Goal: Task Accomplishment & Management: Complete application form

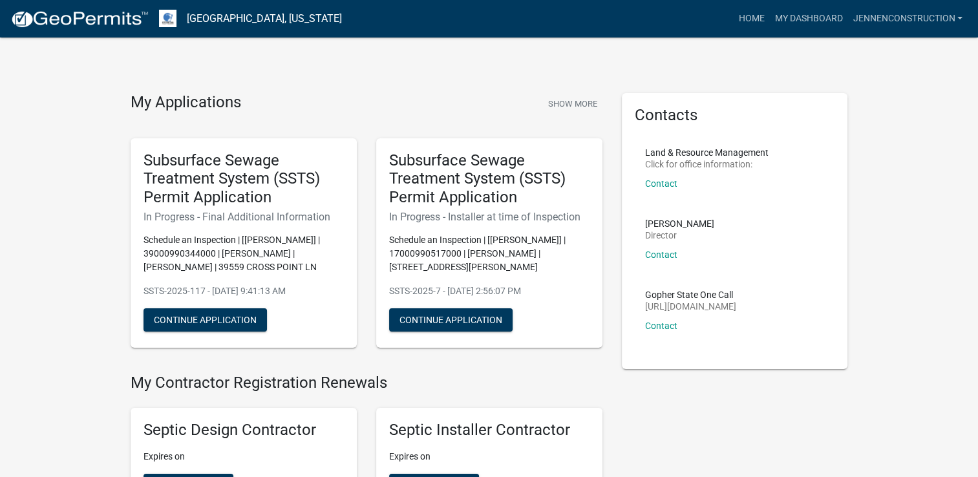
click at [65, 19] on img at bounding box center [79, 19] width 138 height 19
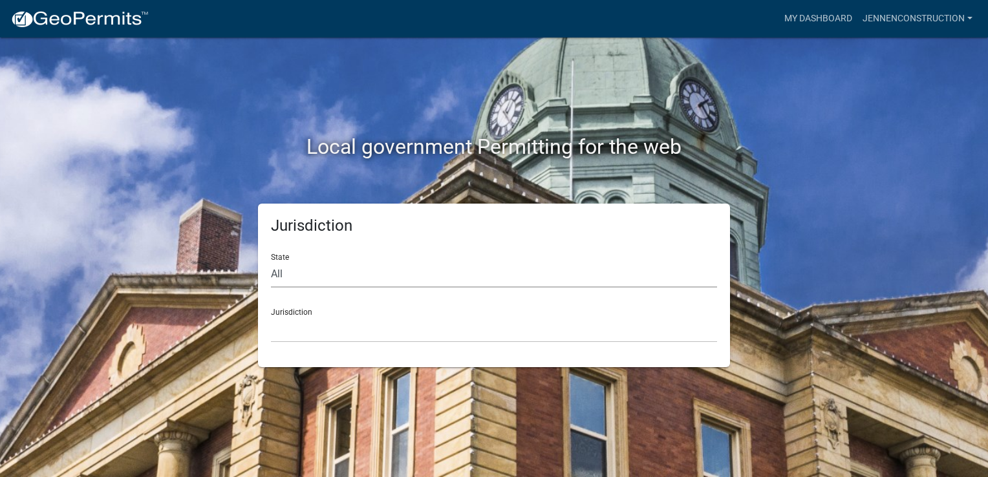
click at [349, 277] on select "All [US_STATE] [US_STATE] [US_STATE] [US_STATE] [US_STATE] [US_STATE] [US_STATE…" at bounding box center [494, 274] width 446 height 27
select select "[US_STATE]"
click at [271, 261] on select "All [US_STATE] [US_STATE] [US_STATE] [US_STATE] [US_STATE] [US_STATE] [US_STATE…" at bounding box center [494, 274] width 446 height 27
click at [344, 319] on select "[GEOGRAPHIC_DATA], [US_STATE] [GEOGRAPHIC_DATA], [US_STATE] [GEOGRAPHIC_DATA], …" at bounding box center [494, 329] width 446 height 27
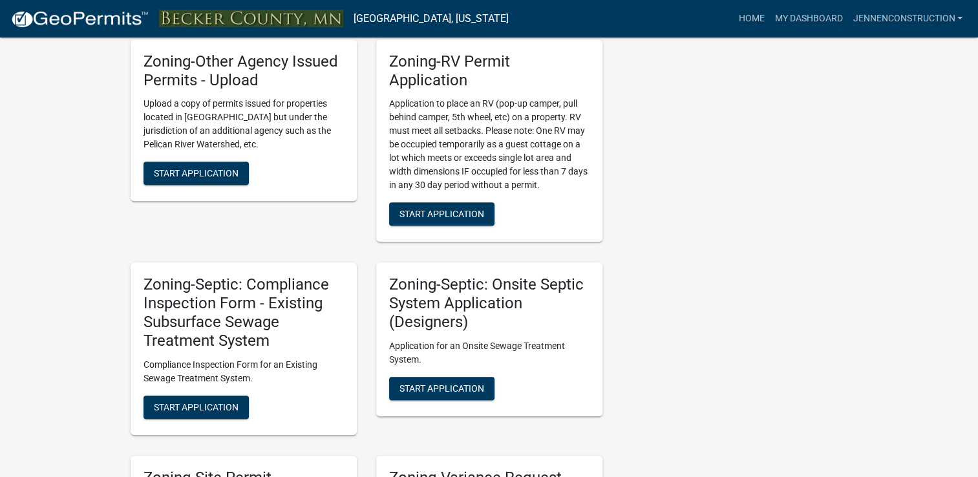
scroll to position [1099, 0]
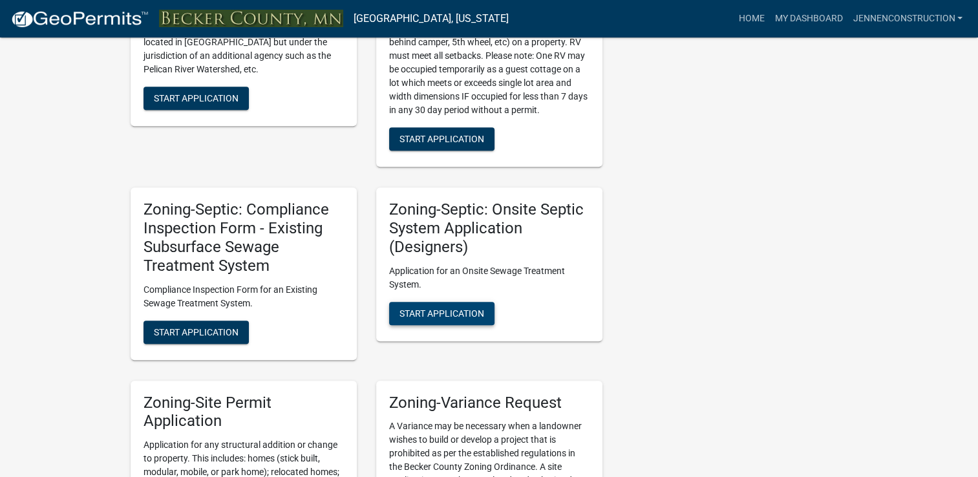
click at [435, 317] on span "Start Application" at bounding box center [442, 313] width 85 height 10
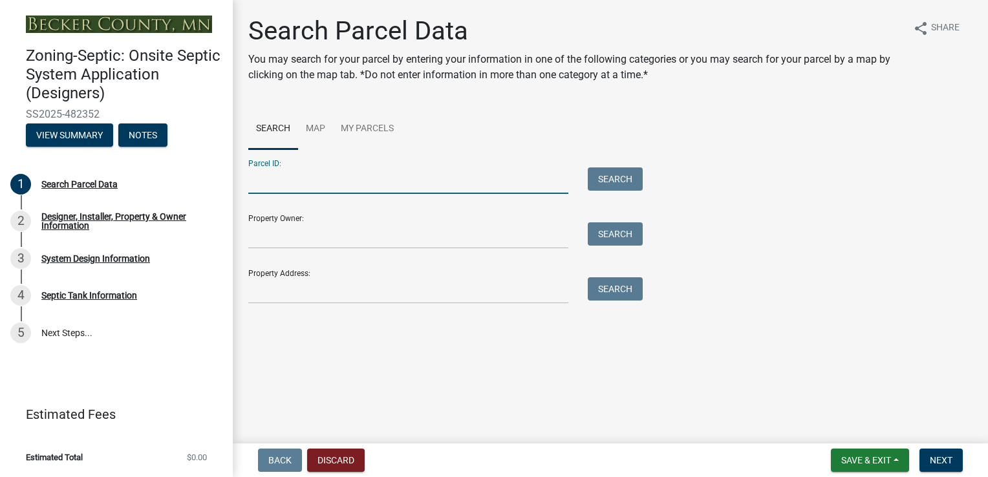
click at [379, 180] on input "Parcel ID:" at bounding box center [408, 180] width 320 height 27
click at [274, 181] on input "Parcel ID:" at bounding box center [408, 180] width 320 height 27
type input "060907500"
click at [608, 172] on button "Search" at bounding box center [615, 178] width 55 height 23
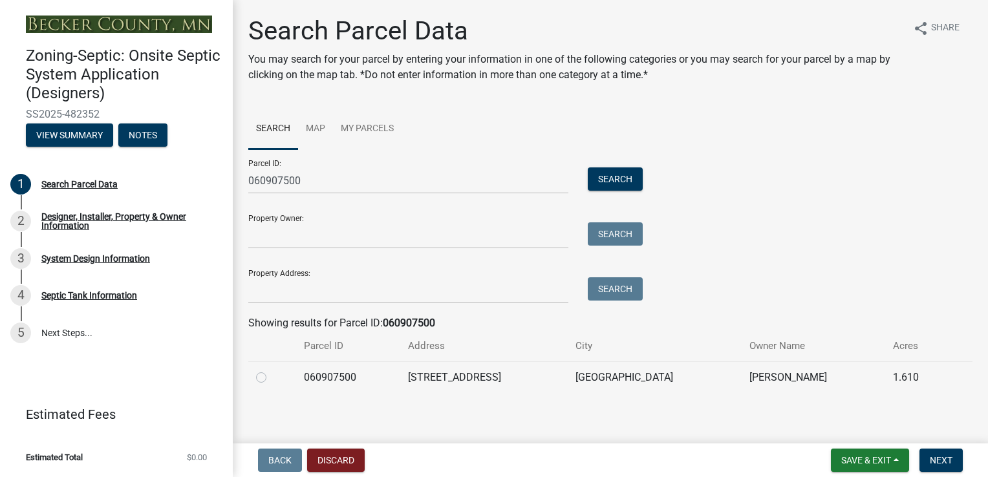
click at [272, 370] on label at bounding box center [272, 370] width 0 height 0
click at [272, 378] on input "radio" at bounding box center [276, 374] width 8 height 8
radio input "true"
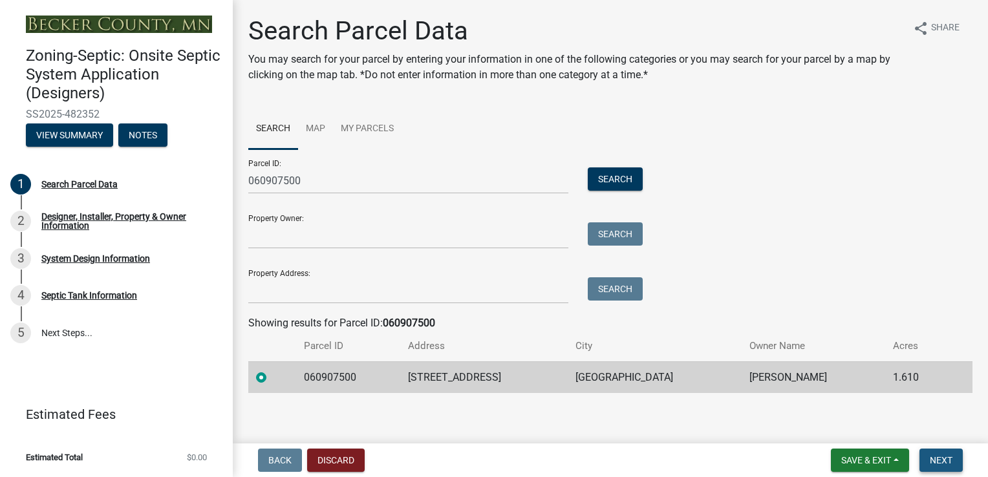
click at [931, 459] on span "Next" at bounding box center [941, 460] width 23 height 10
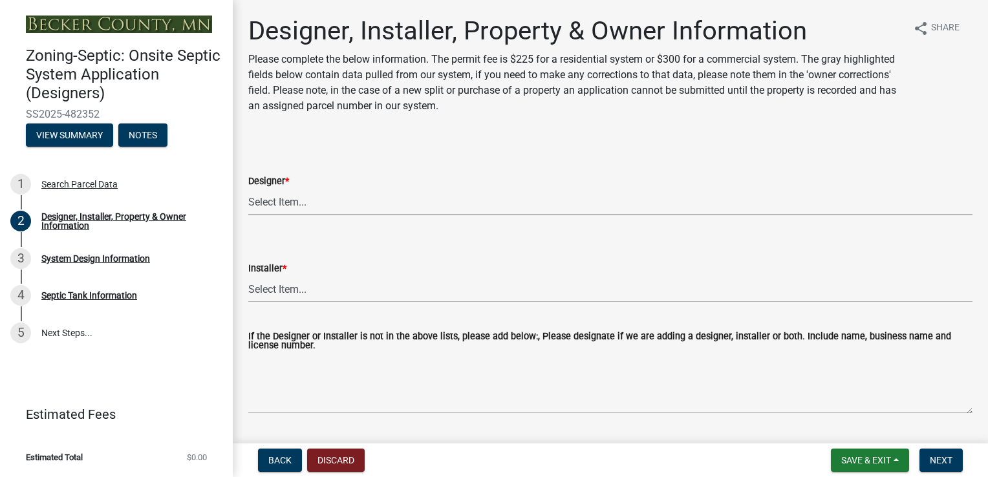
click at [403, 200] on select "Select Item... OTHER – Not listed (please add in next field and we will add to …" at bounding box center [610, 202] width 724 height 27
click at [248, 189] on select "Select Item... OTHER – Not listed (please add in next field and we will add to …" at bounding box center [610, 202] width 724 height 27
select select "92608932-452c-4c72-a79c-ab28f632c1a8"
click at [358, 296] on select "Select Item... OTHER – Not listed (please add in next field and we will add to …" at bounding box center [610, 289] width 724 height 27
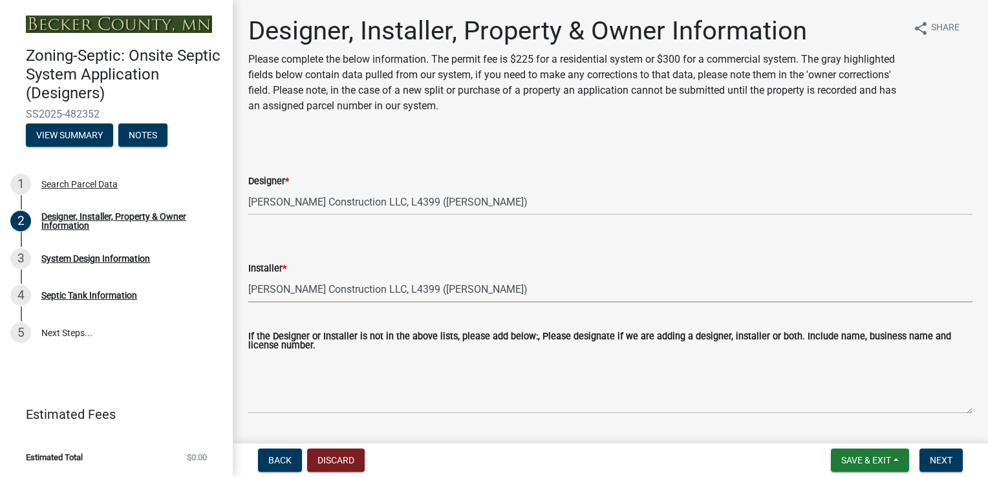
click at [248, 276] on select "Select Item... OTHER – Not listed (please add in next field and we will add to …" at bounding box center [610, 289] width 724 height 27
select select "10a6a267-37e4-420e-85da-5d8d7acf4ed0"
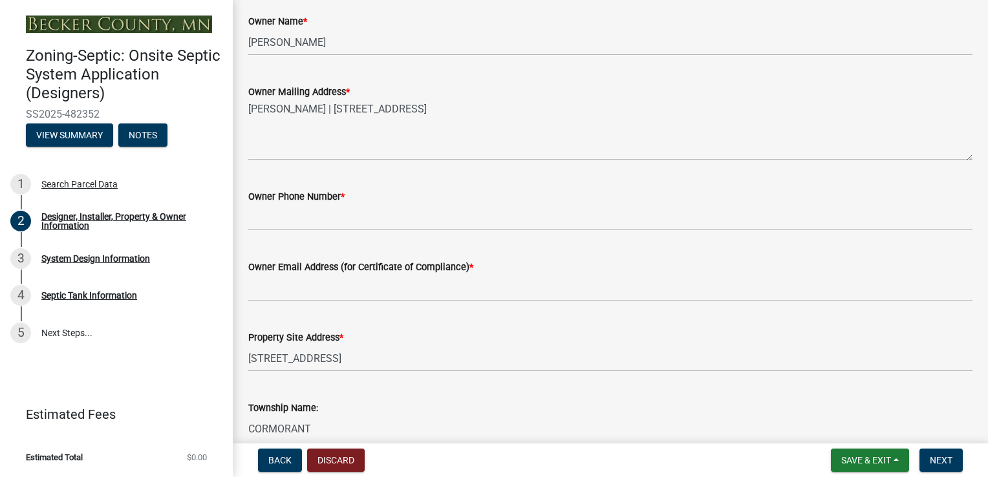
scroll to position [582, 0]
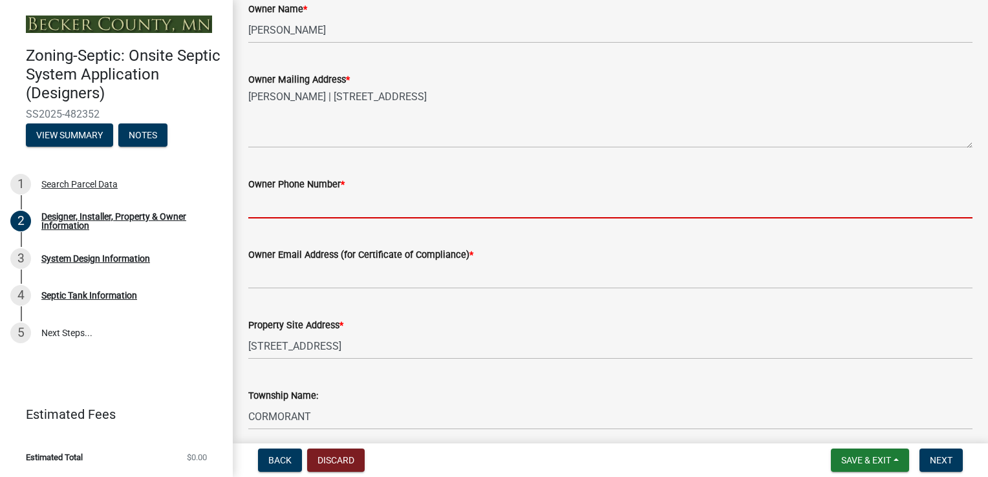
click at [347, 204] on input "Owner Phone Number *" at bounding box center [610, 205] width 724 height 27
click at [311, 206] on input "Owner Phone Number *" at bounding box center [610, 205] width 724 height 27
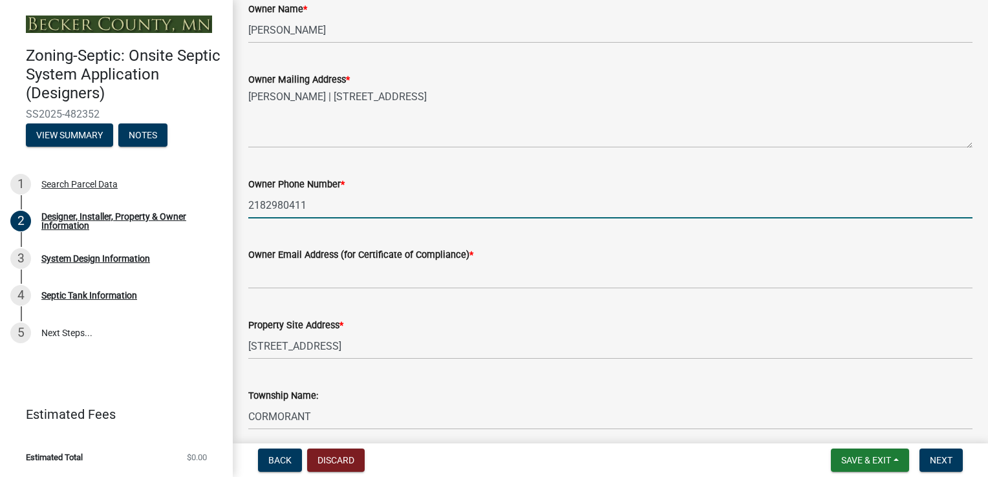
type input "2182980411"
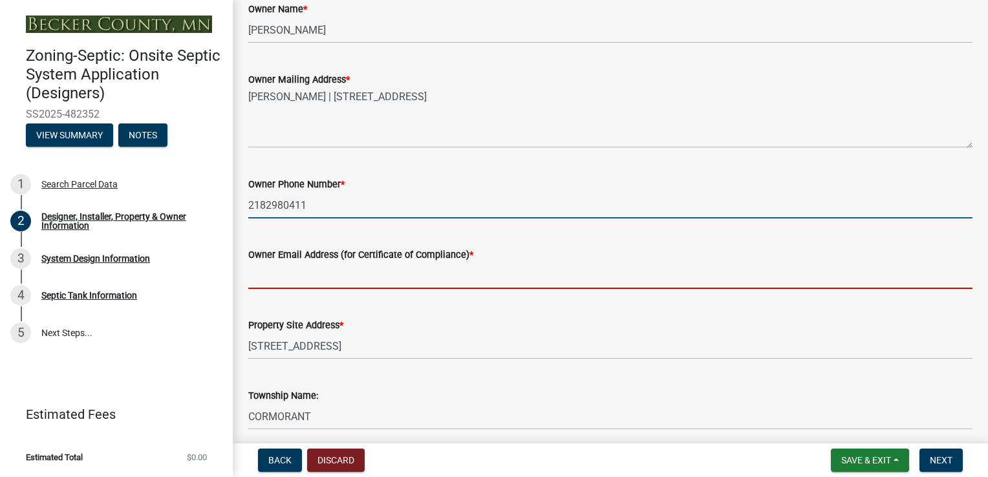
click at [452, 277] on input "Owner Email Address (for Certificate of Compliance) *" at bounding box center [610, 275] width 724 height 27
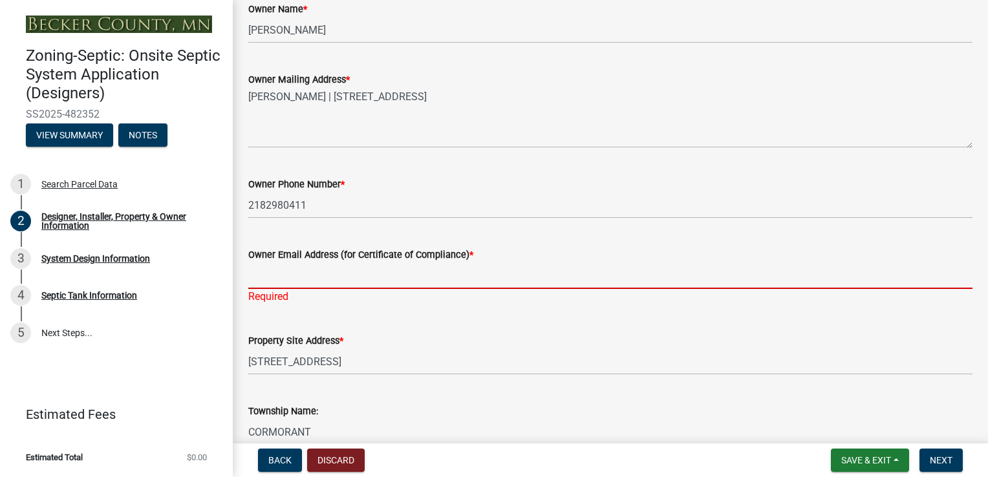
click at [378, 267] on input "Owner Email Address (for Certificate of Compliance) *" at bounding box center [610, 275] width 724 height 27
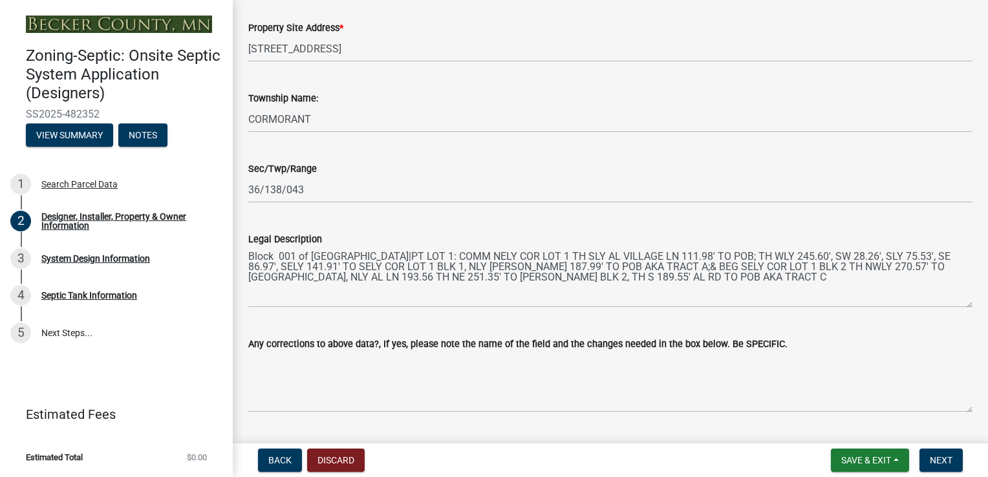
scroll to position [930, 0]
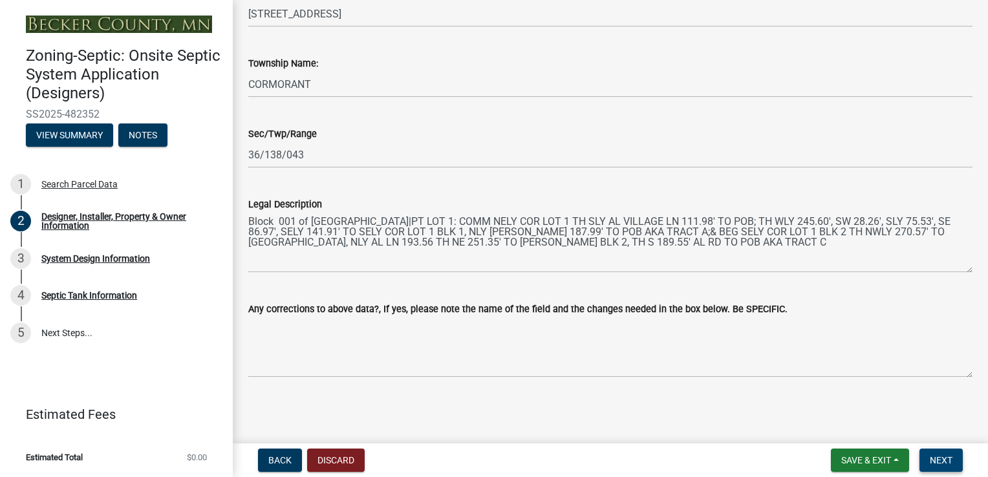
type input "[EMAIL_ADDRESS][DOMAIN_NAME]"
click at [950, 460] on span "Next" at bounding box center [941, 460] width 23 height 10
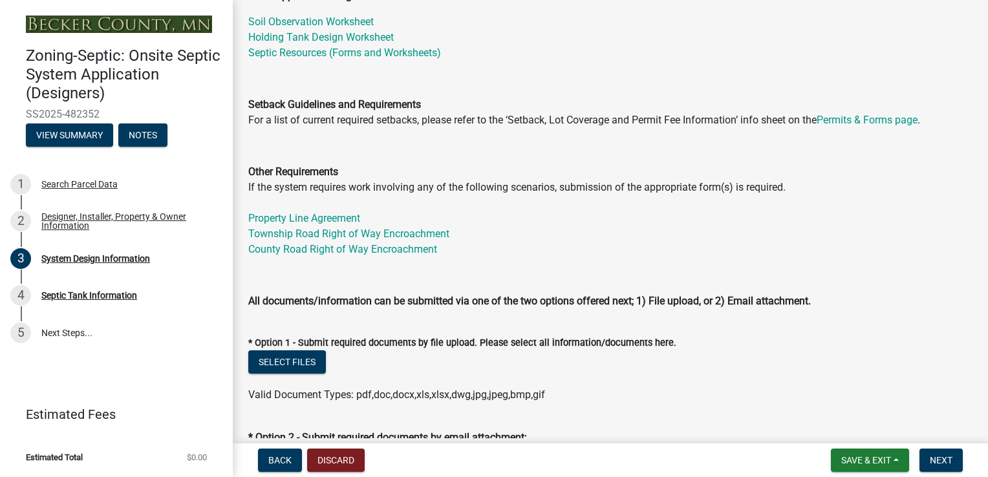
scroll to position [388, 0]
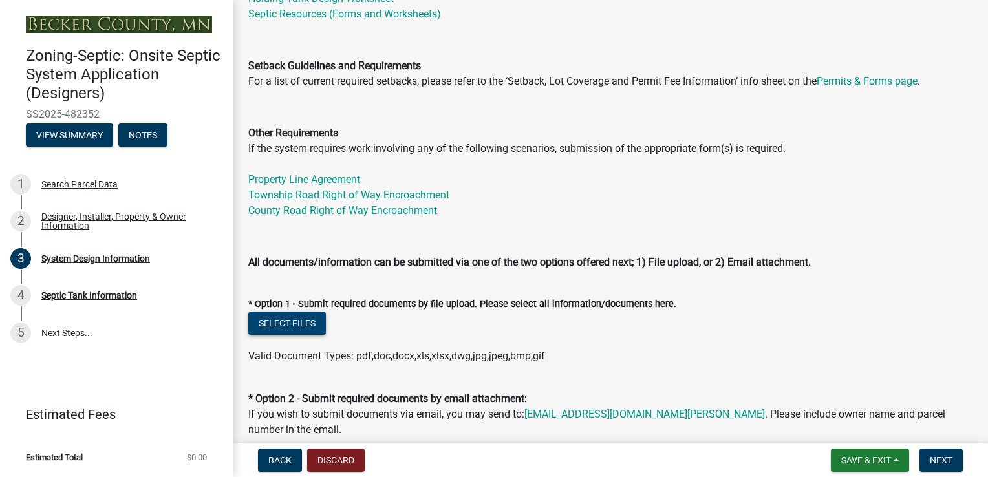
click at [310, 319] on button "Select files" at bounding box center [287, 323] width 78 height 23
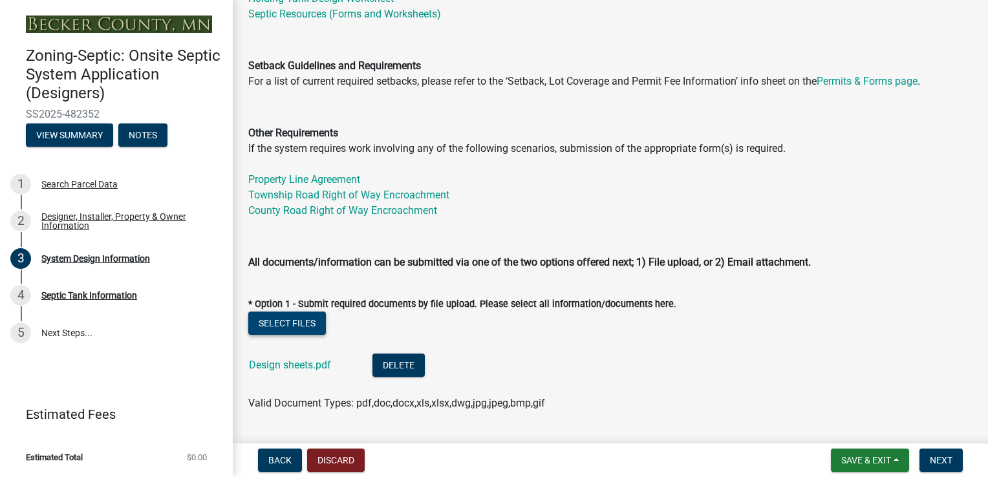
click at [292, 324] on button "Select files" at bounding box center [287, 323] width 78 height 23
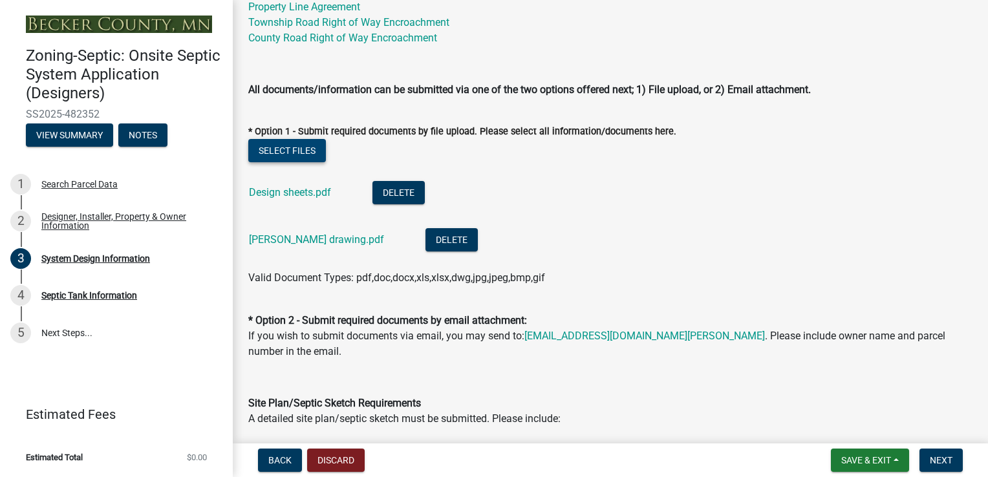
scroll to position [582, 0]
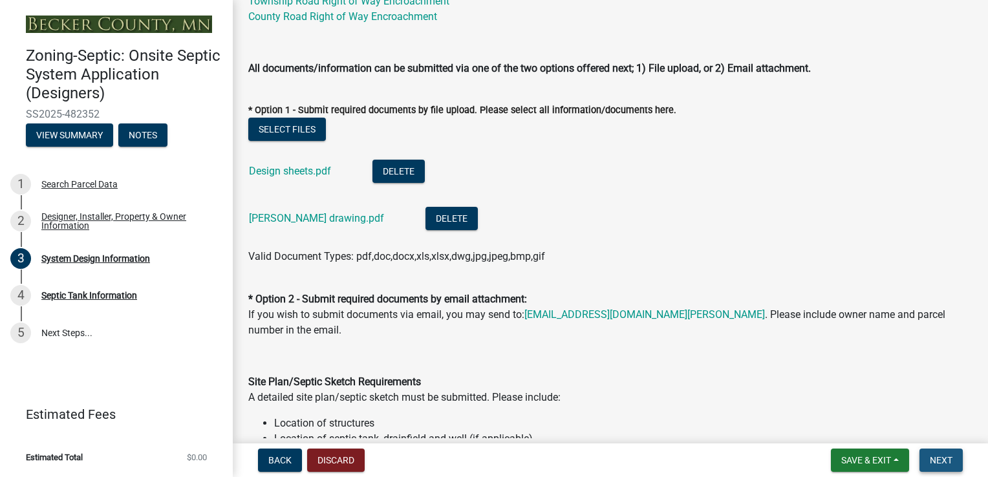
click at [941, 465] on span "Next" at bounding box center [941, 460] width 23 height 10
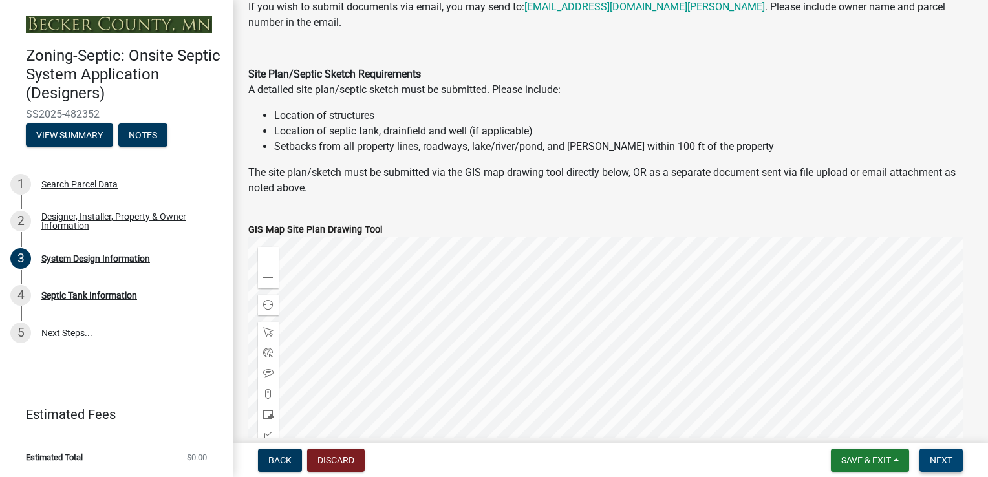
scroll to position [1034, 0]
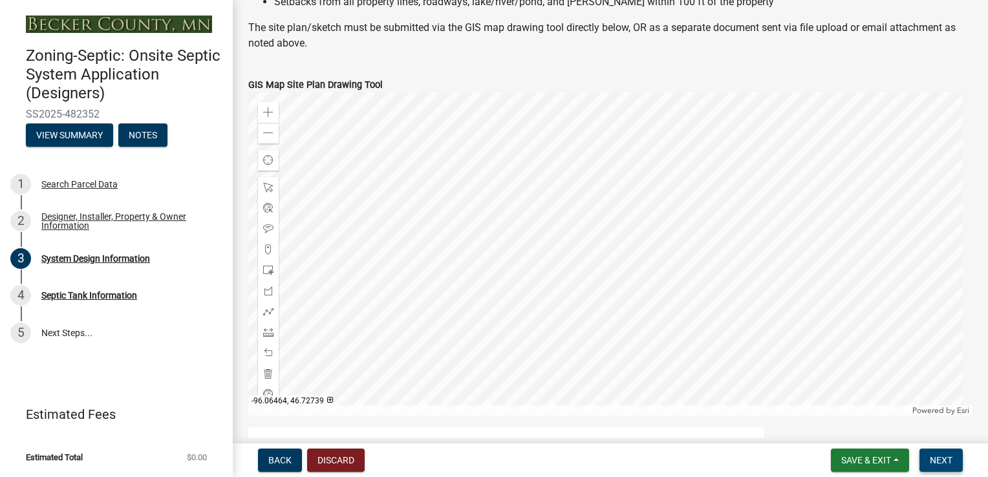
click at [943, 461] on span "Next" at bounding box center [941, 460] width 23 height 10
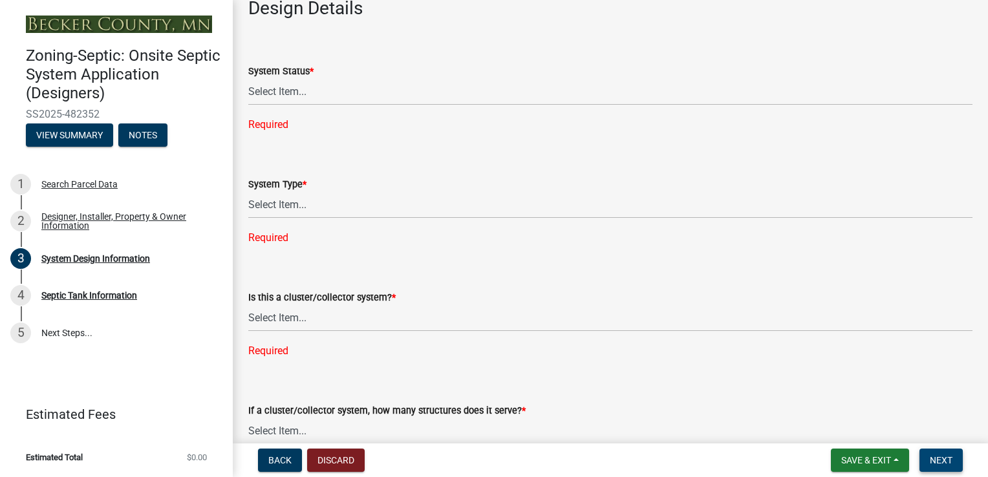
scroll to position [1681, 0]
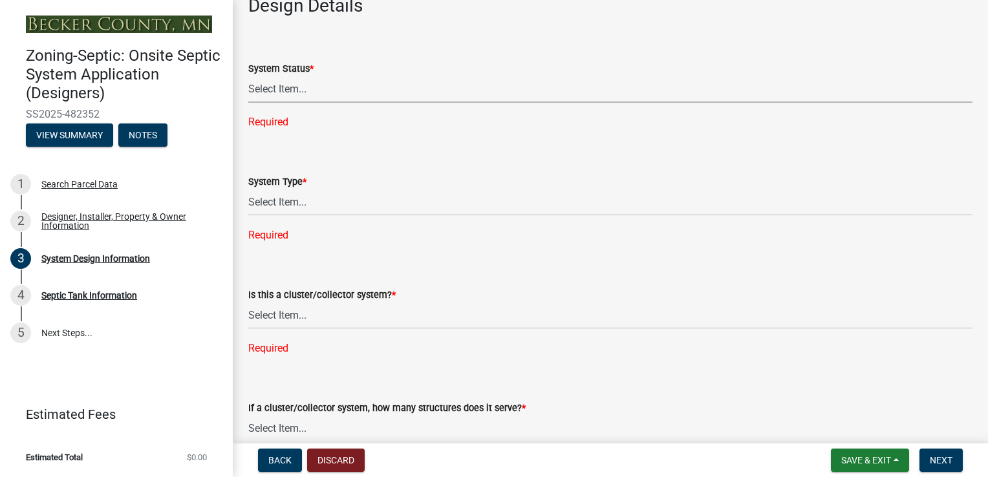
click at [282, 89] on select "Select Item... No Existing System Replacement System Failing System (Cesspool, …" at bounding box center [610, 89] width 724 height 27
click at [248, 76] on select "Select Item... No Existing System Replacement System Failing System (Cesspool, …" at bounding box center [610, 89] width 724 height 27
select select "8ba21533-2acf-4cc6-95e5-280e4aabd5a3"
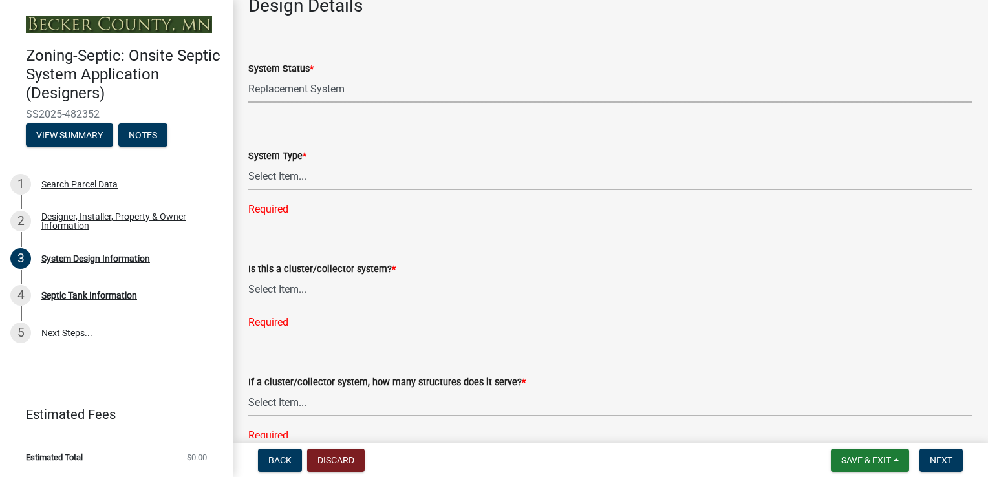
click at [301, 180] on select "Select Item... Type I Type II Type III Type IV Type V" at bounding box center [610, 177] width 724 height 27
click at [248, 164] on select "Select Item... Type I Type II Type III Type IV Type V" at bounding box center [610, 177] width 724 height 27
select select "25258e87-3ef9-4f1c-a5f1-75a1d463abfb"
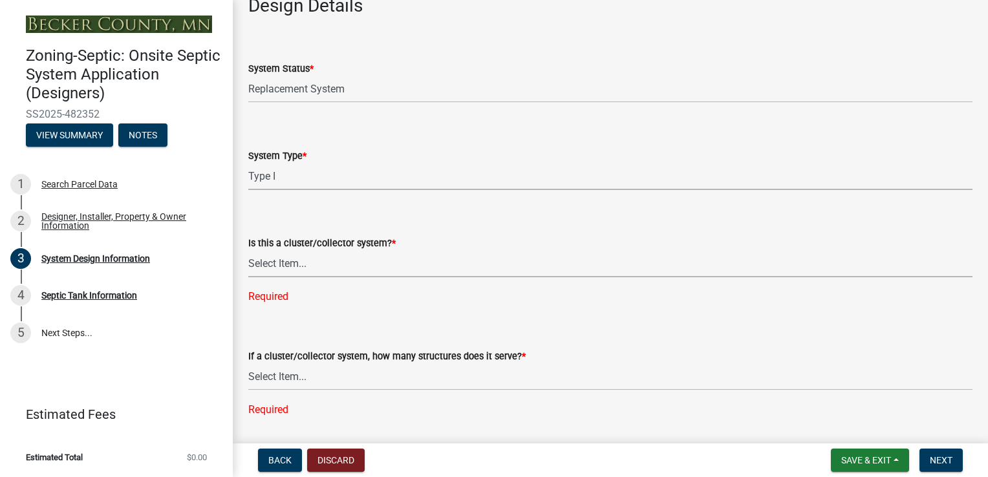
click at [328, 270] on select "Select Item... Yes No" at bounding box center [610, 264] width 724 height 27
click at [248, 251] on select "Select Item... Yes No" at bounding box center [610, 264] width 724 height 27
select select "011fbff4-a41d-4a75-9bd8-71c7e6c69e0d"
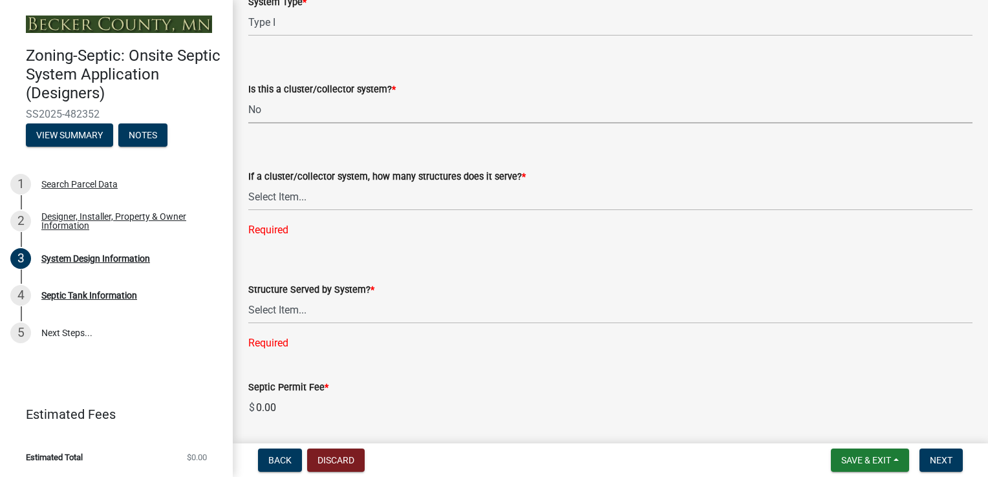
scroll to position [1875, 0]
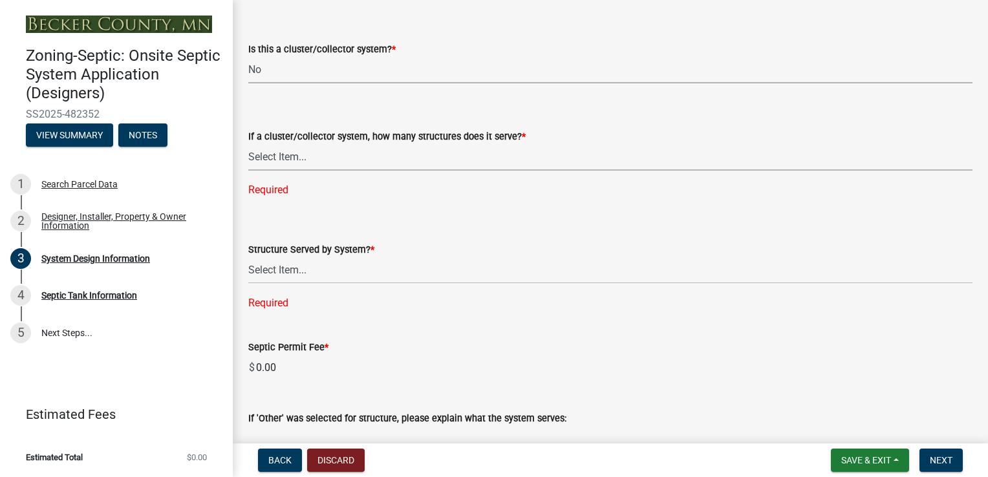
click at [352, 161] on select "Select Item... Not a cluster/collector system 1 2 3 4 5 6 7 8 9 10" at bounding box center [610, 157] width 724 height 27
click at [248, 144] on select "Select Item... Not a cluster/collector system 1 2 3 4 5 6 7 8 9 10" at bounding box center [610, 157] width 724 height 27
select select "85fdfef2-2683-4311-b5d5-5505f6411127"
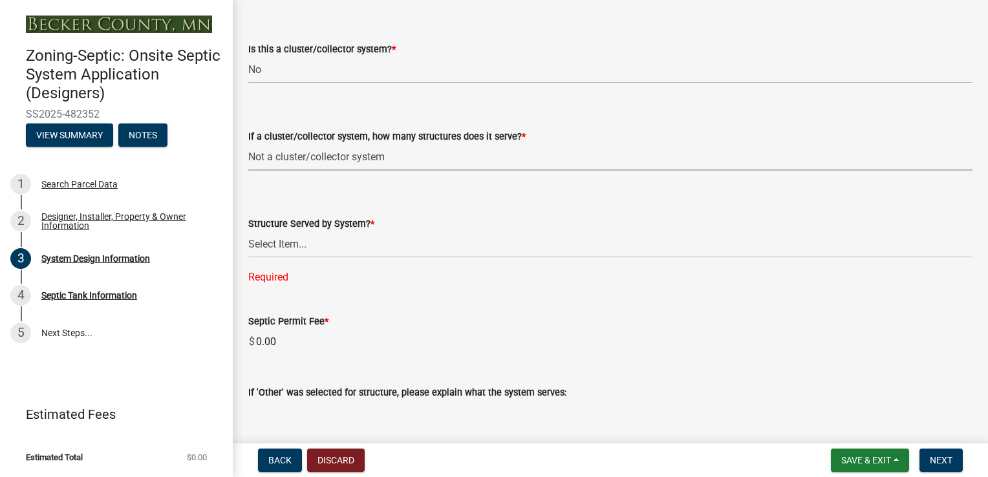
scroll to position [1939, 0]
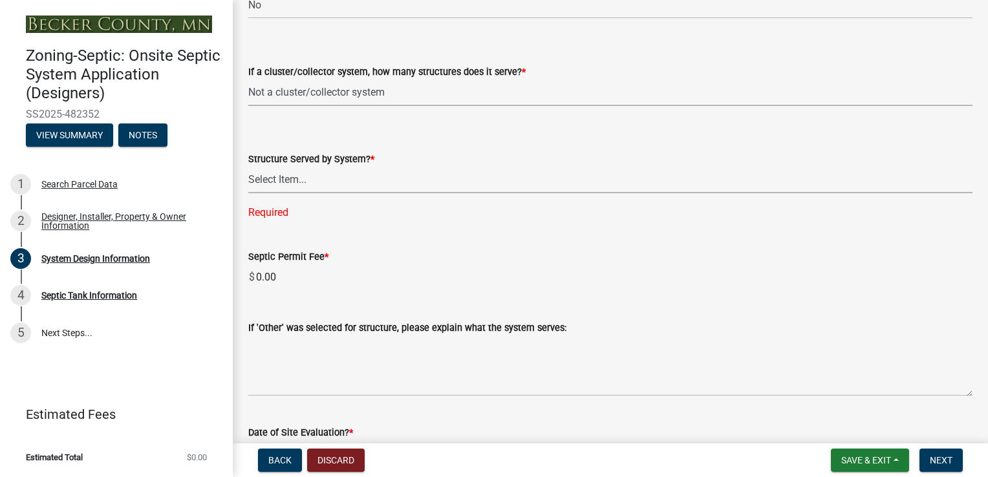
click at [294, 185] on select "Select Item... Commercial Resort Commercial - Non Resort Other Full-Time Dwelli…" at bounding box center [610, 180] width 724 height 27
click at [248, 167] on select "Select Item... Commercial Resort Commercial - Non Resort Other Full-Time Dwelli…" at bounding box center [610, 180] width 724 height 27
select select "d95a9312-c8a1-4ec7-8581-25dbcf440a1f"
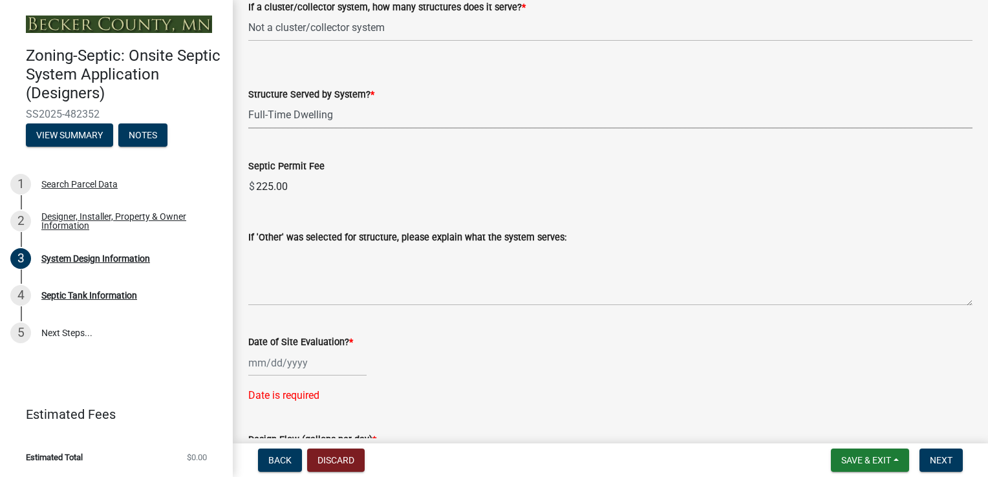
scroll to position [2133, 0]
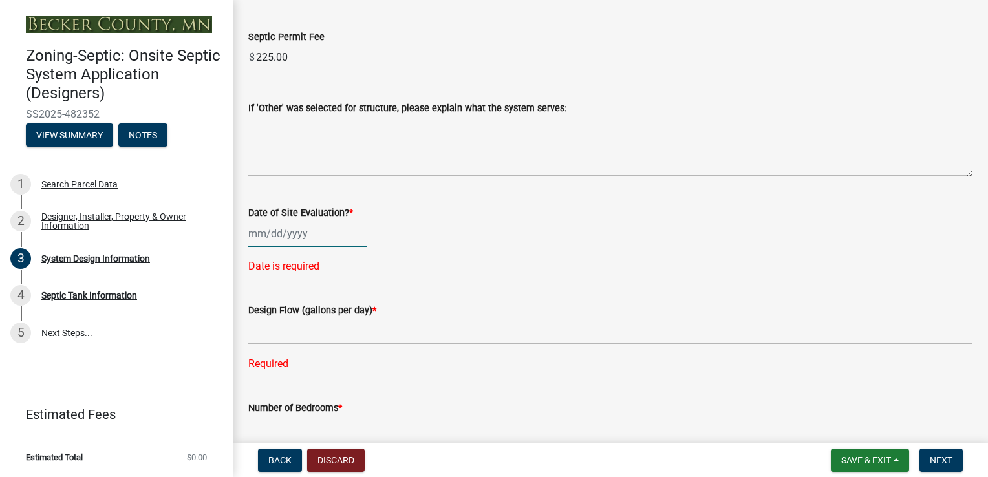
click at [294, 232] on div at bounding box center [307, 233] width 118 height 27
select select "9"
select select "2025"
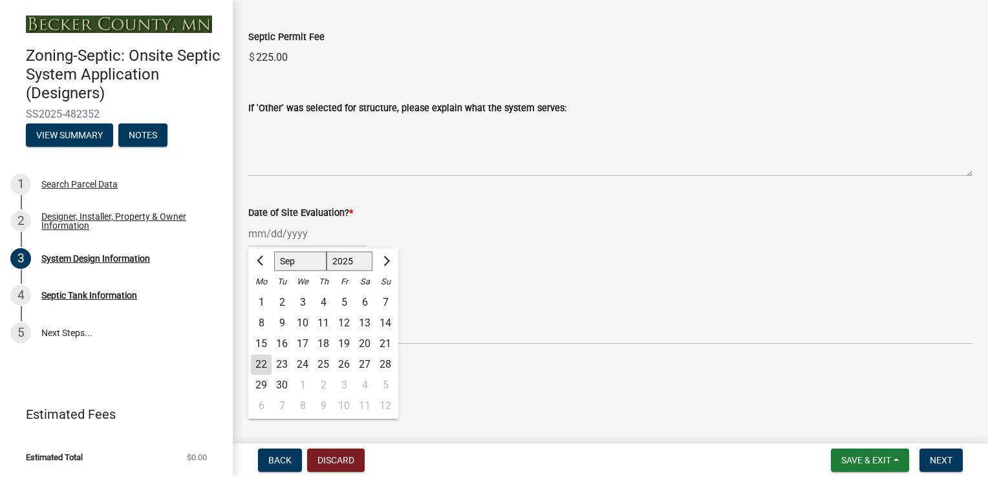
click at [261, 366] on div "22" at bounding box center [261, 364] width 21 height 21
type input "[DATE]"
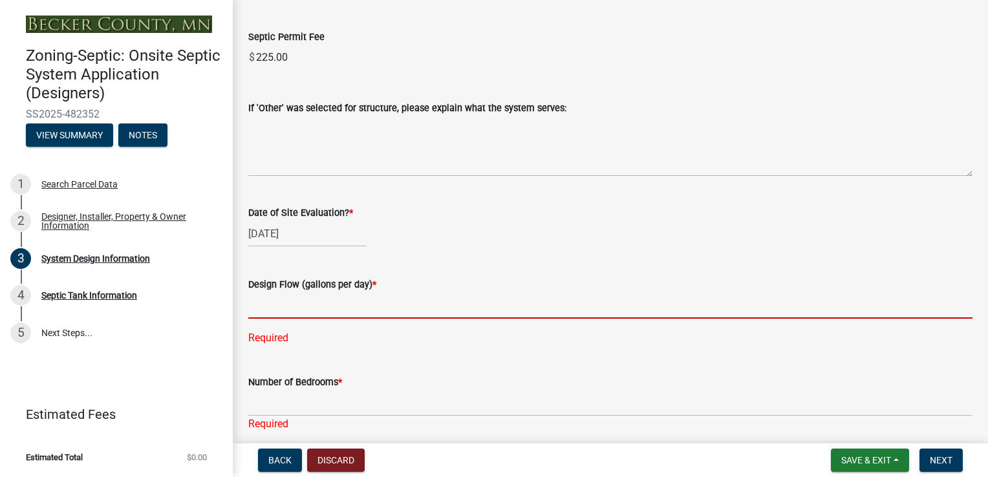
click at [308, 310] on input "text" at bounding box center [610, 305] width 724 height 27
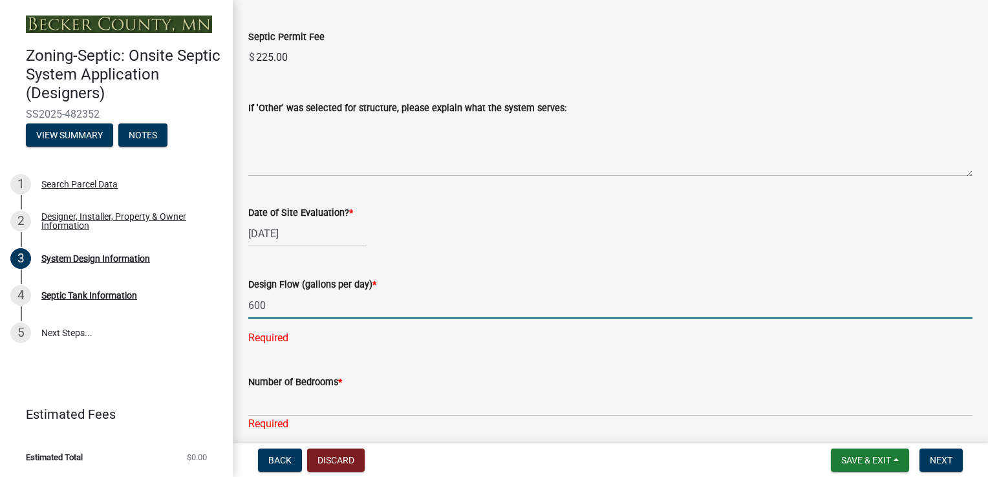
scroll to position [2198, 0]
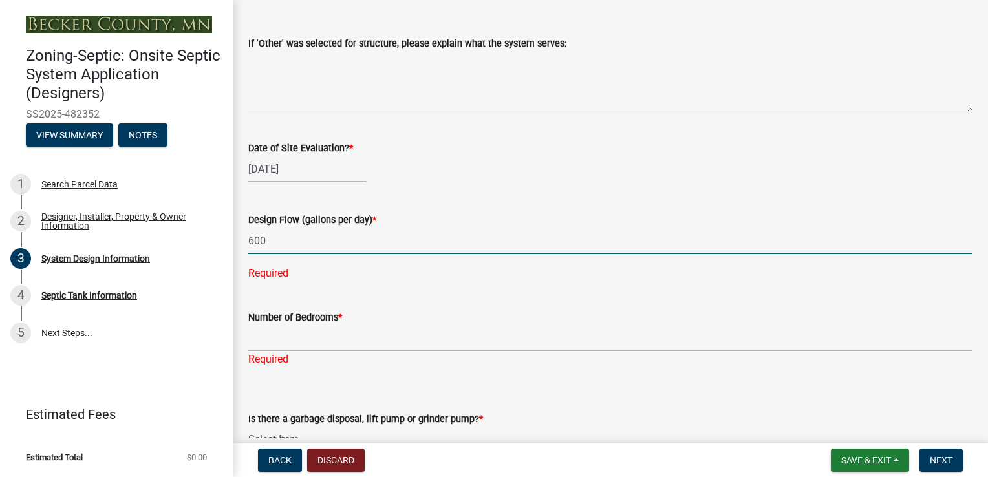
type input "600"
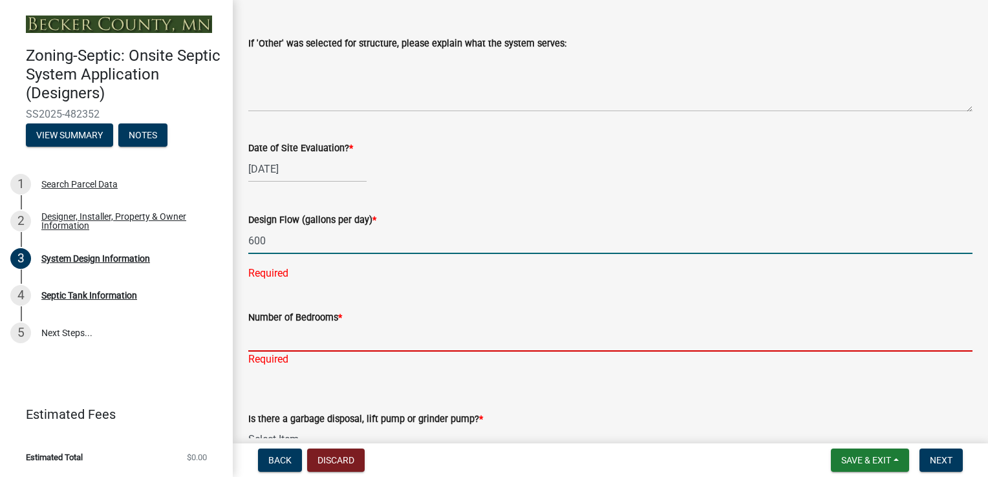
click at [329, 336] on div "Number of Bedrooms * Required" at bounding box center [610, 330] width 724 height 76
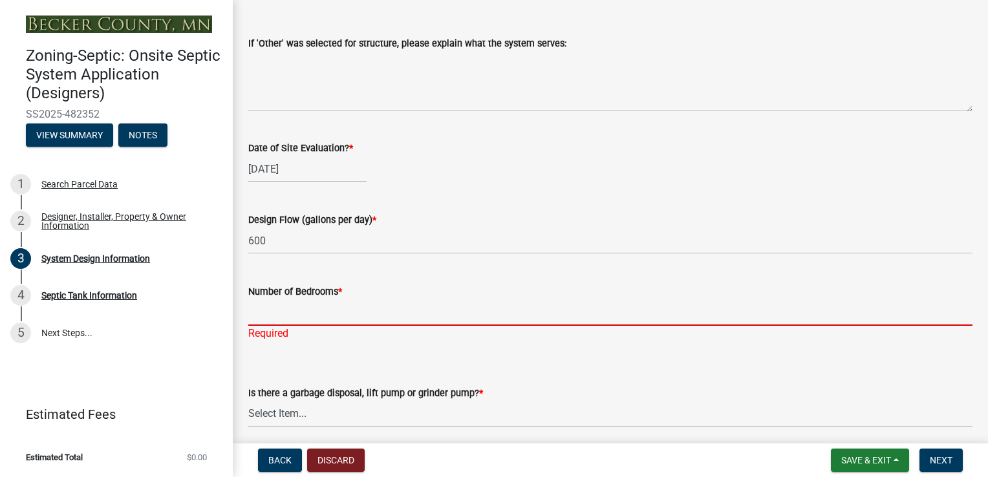
type input "4"
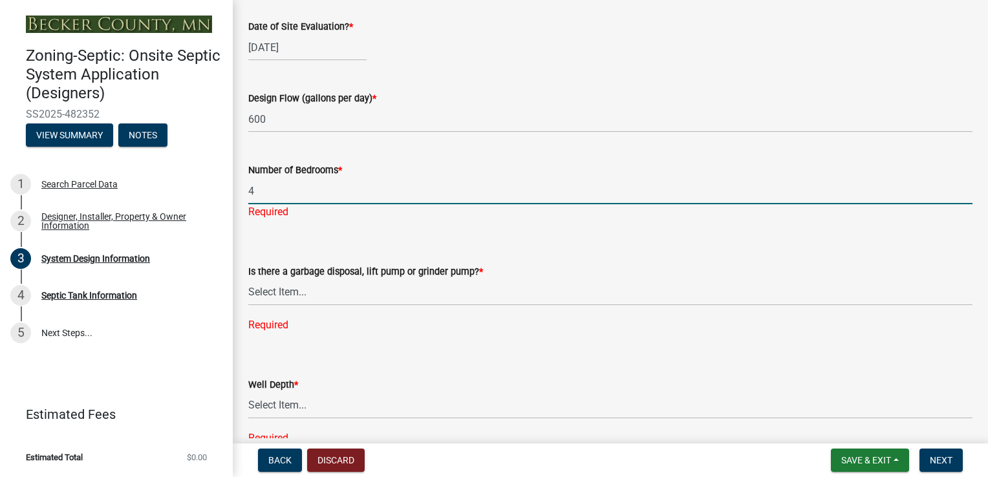
scroll to position [2327, 0]
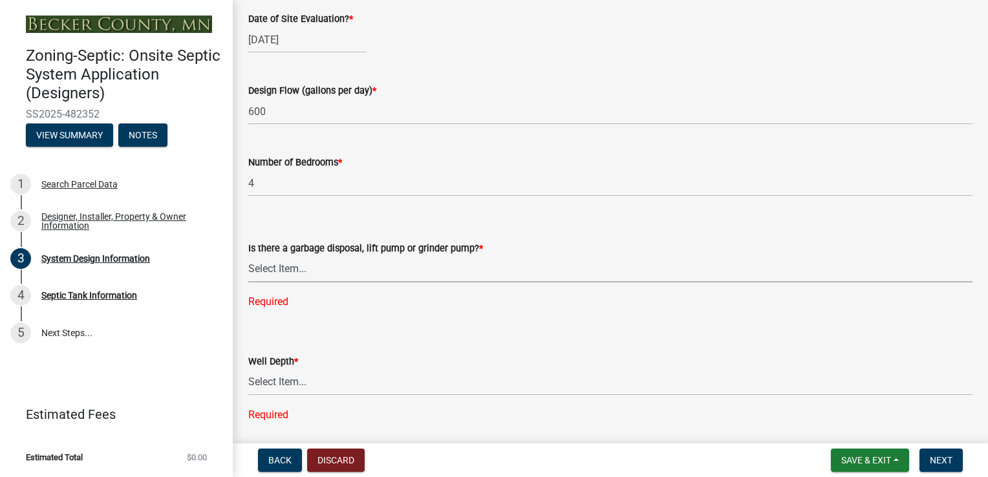
click at [310, 291] on div "Is there a garbage disposal, lift pump or grinder pump? * Select Item... Yes No…" at bounding box center [610, 258] width 724 height 103
click at [248, 256] on select "Select Item... Yes No" at bounding box center [610, 269] width 724 height 27
select select "1002d2f5-04ee-41f0-9277-2fadb170a736"
click at [293, 356] on select "Select Item... Deep Well Shallow Well Well not yet installed - To be drilled No…" at bounding box center [610, 356] width 724 height 27
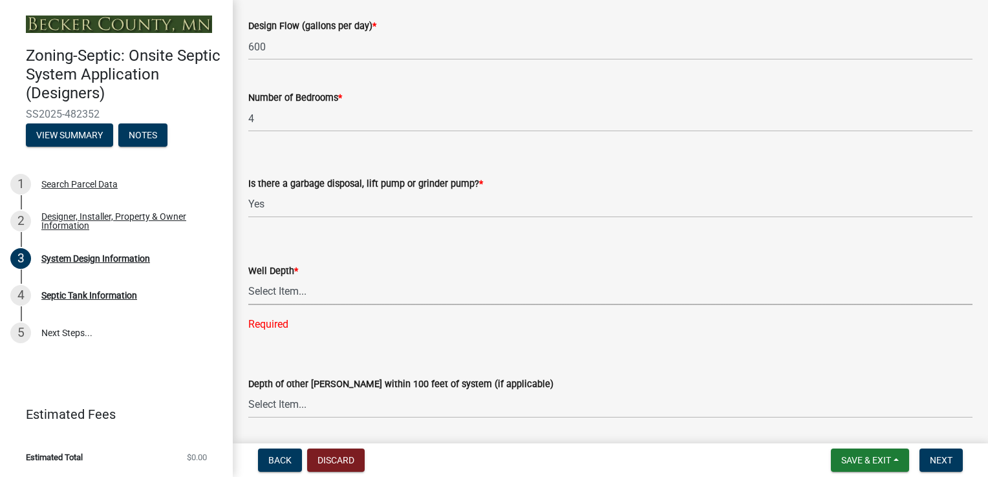
click at [297, 295] on select "Select Item... Deep Well Shallow Well Well not yet installed - To be drilled No…" at bounding box center [610, 292] width 724 height 27
click at [248, 279] on select "Select Item... Deep Well Shallow Well Well not yet installed - To be drilled No…" at bounding box center [610, 292] width 724 height 27
select select "ef698bf5-6172-44c1-9ffb-522c07469aed"
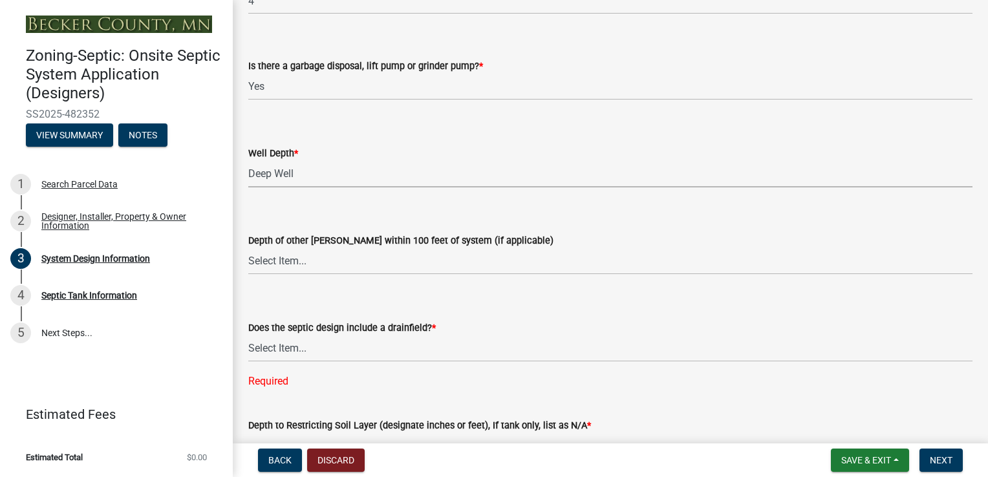
scroll to position [2586, 0]
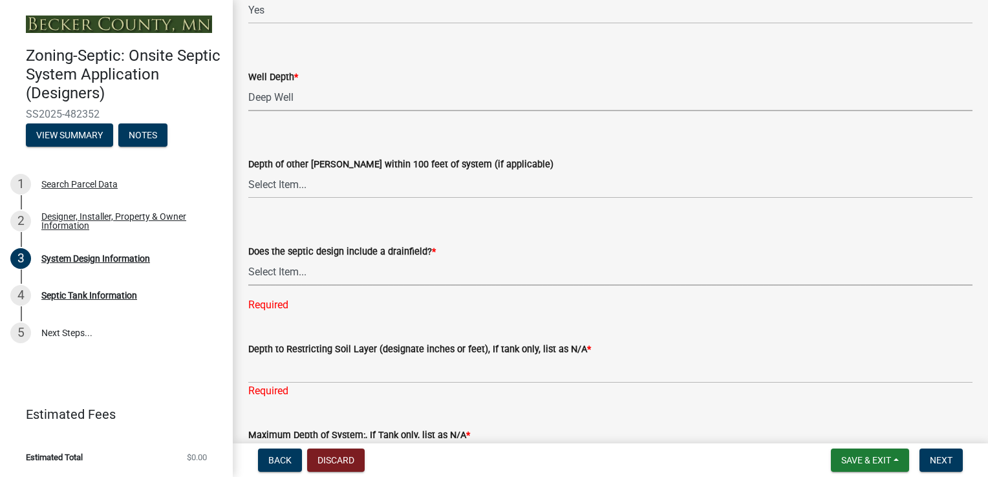
click at [284, 277] on select "Select Item... Yes No Existing - COC must by submitted" at bounding box center [610, 272] width 724 height 27
click at [248, 259] on select "Select Item... Yes No Existing - COC must by submitted" at bounding box center [610, 272] width 724 height 27
select select "a0c59fcd-b61c-4c3a-90a8-e70849750c47"
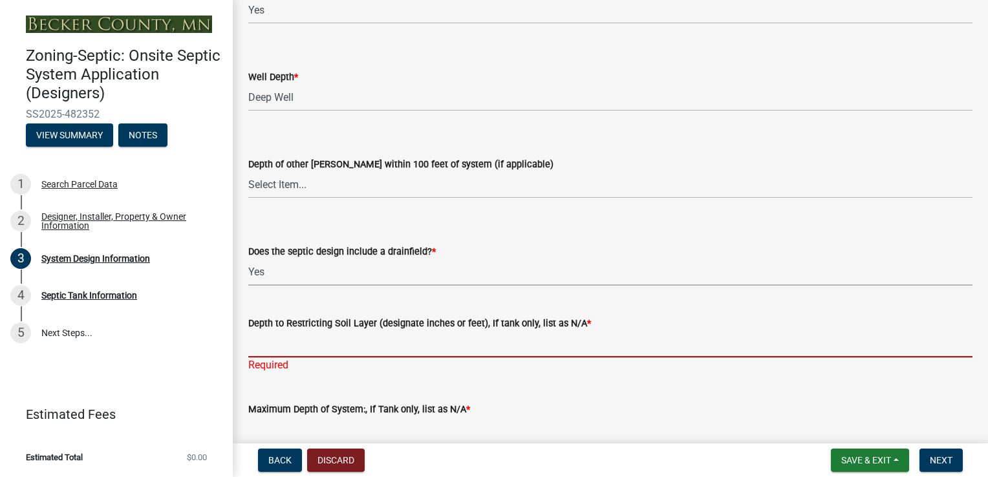
click at [319, 354] on input "Depth to Restricting Soil Layer (designate inches or feet), If tank only, list …" at bounding box center [610, 344] width 724 height 27
type input "18""
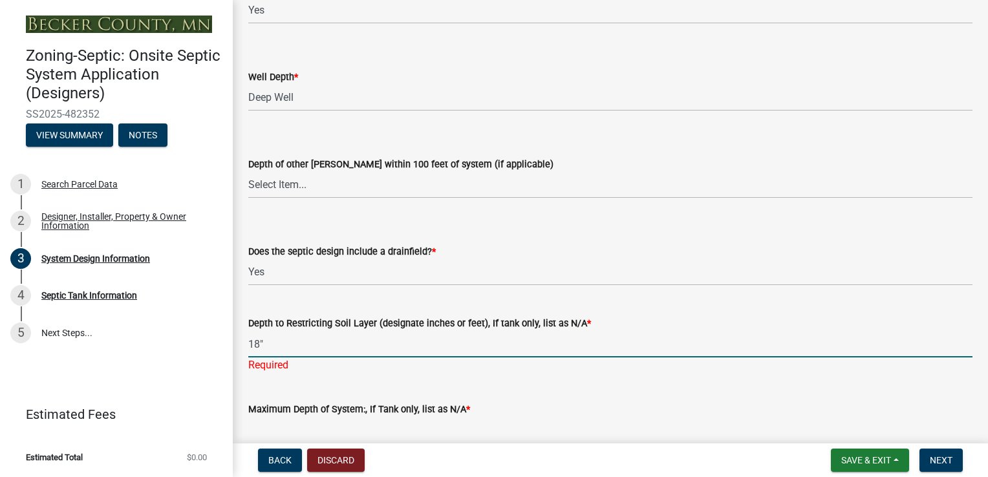
type input "12""
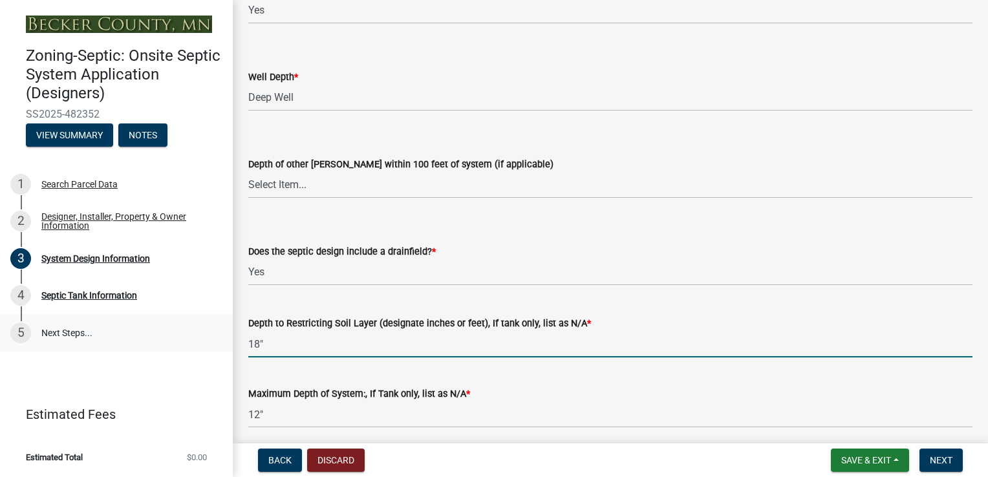
drag, startPoint x: 274, startPoint y: 343, endPoint x: 215, endPoint y: 341, distance: 58.9
click at [215, 341] on div "Zoning-Septic: Onsite Septic System Application (Designers) SS2025-482352 View …" at bounding box center [494, 238] width 988 height 477
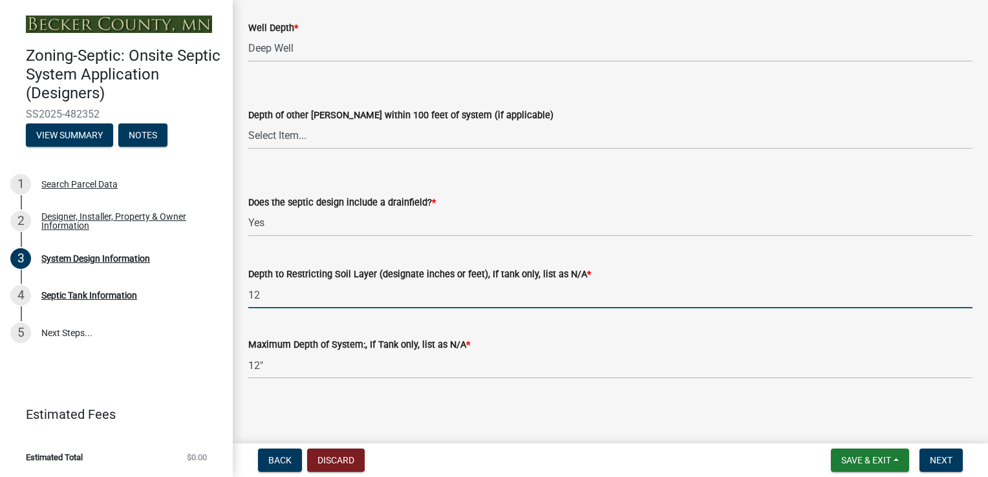
type input "12"
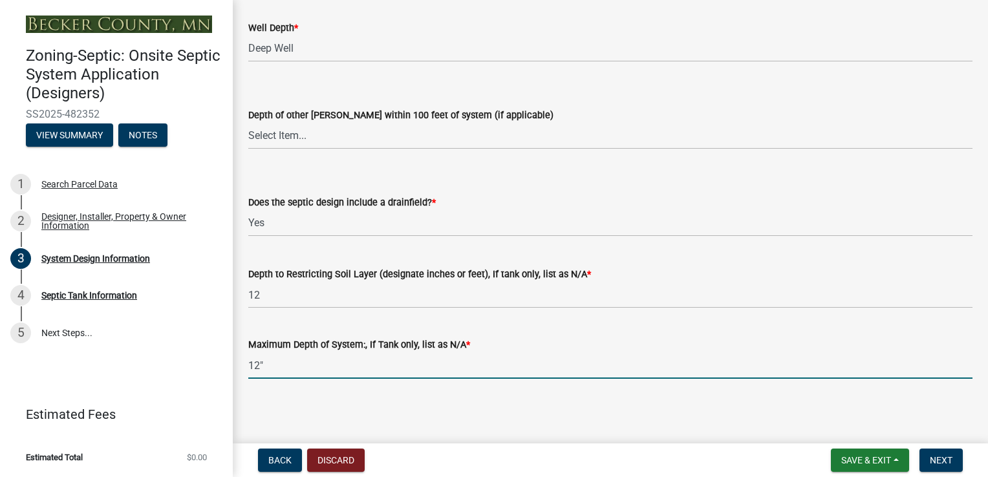
drag, startPoint x: 316, startPoint y: 361, endPoint x: 173, endPoint y: 356, distance: 143.0
click at [173, 356] on div "Zoning-Septic: Onsite Septic System Application (Designers) SS2025-482352 View …" at bounding box center [494, 238] width 988 height 477
click at [389, 374] on input "0" at bounding box center [610, 365] width 724 height 27
type input "0"
click at [374, 403] on main "System Design Information share Share Document Submissions Design & Soil Log an…" at bounding box center [610, 219] width 755 height 438
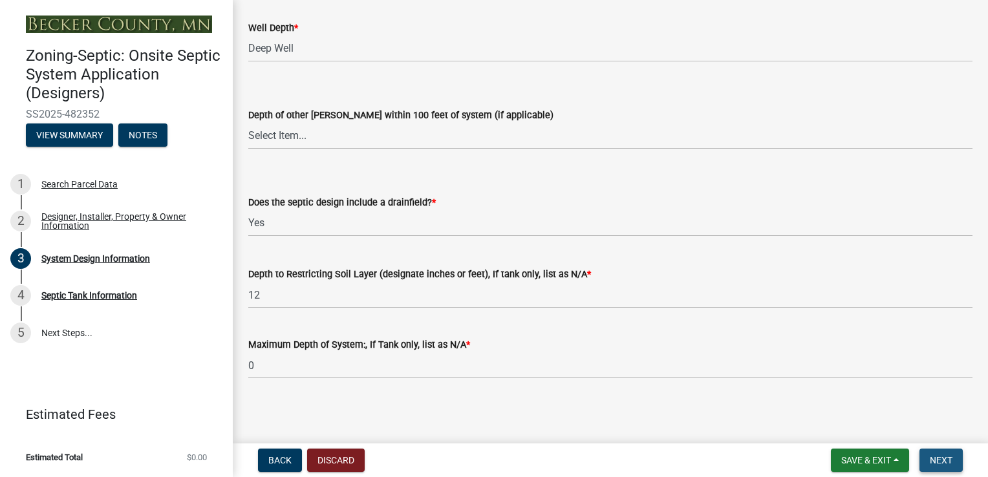
click at [948, 466] on button "Next" at bounding box center [940, 460] width 43 height 23
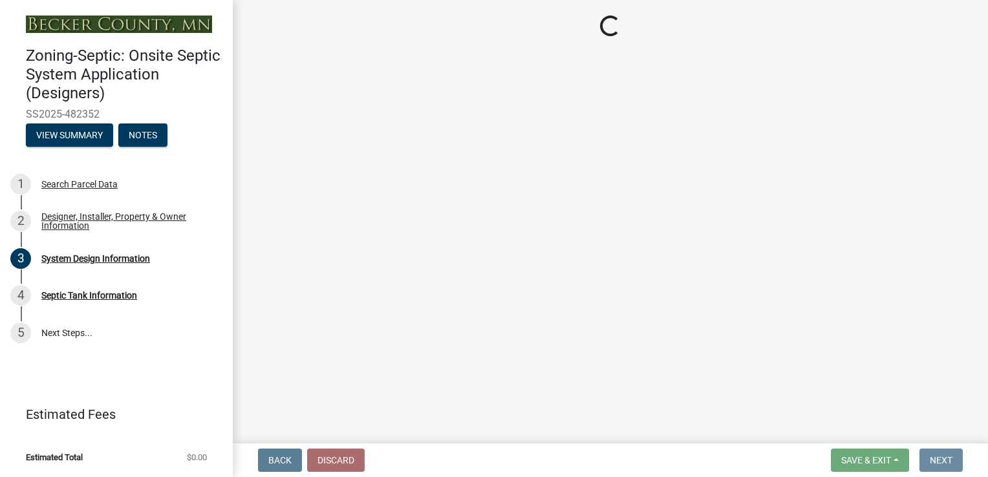
scroll to position [0, 0]
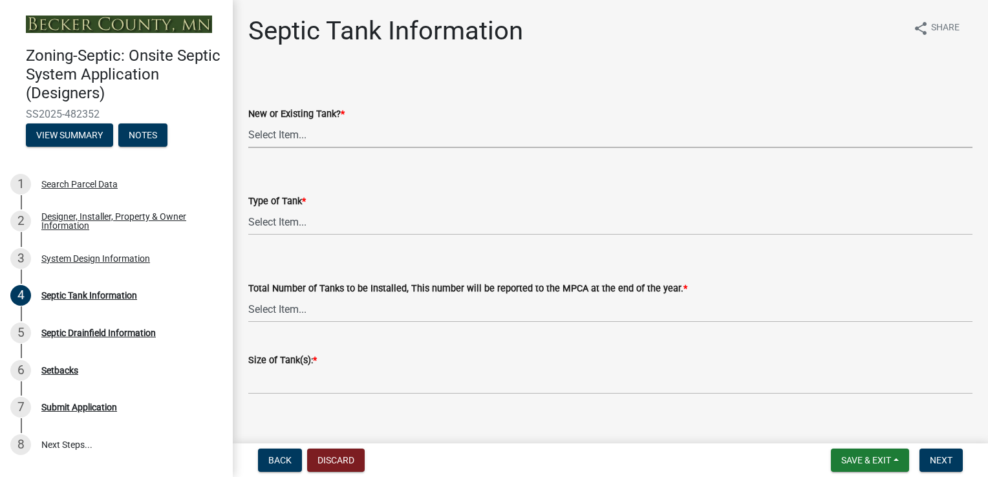
click at [277, 134] on select "Select Item... New Existing Both -New and Existing Tank" at bounding box center [610, 135] width 724 height 27
click at [248, 122] on select "Select Item... New Existing Both -New and Existing Tank" at bounding box center [610, 135] width 724 height 27
select select "b6276d4c-1088-425f-af8c-5b40f8c7306e"
click at [273, 219] on select "Select Item... Single Septic Tank Compartmented Tank Single Tank plus Compartme…" at bounding box center [610, 222] width 724 height 27
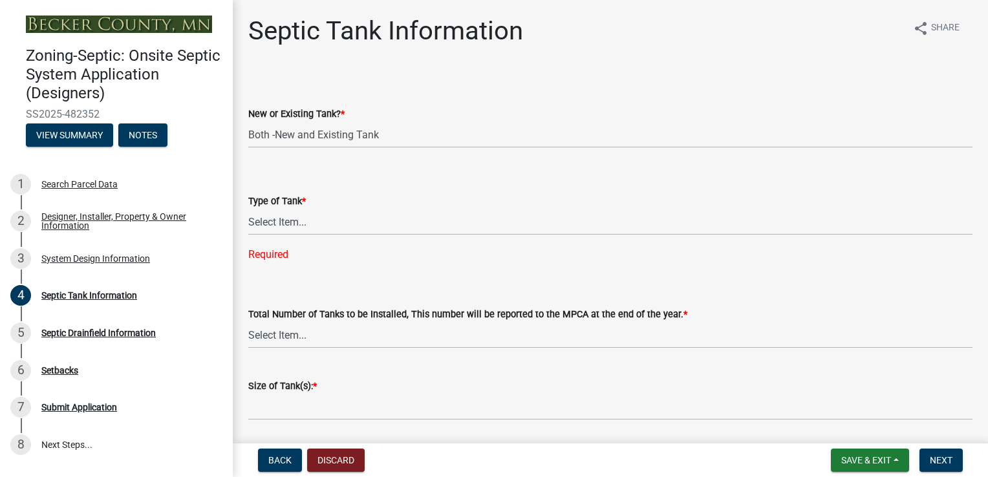
click at [399, 203] on div "Type of Tank *" at bounding box center [610, 201] width 724 height 16
click at [291, 223] on select "Select Item... Single Septic Tank Compartmented Tank Single Tank plus Compartme…" at bounding box center [610, 222] width 724 height 27
click at [248, 209] on select "Select Item... Single Septic Tank Compartmented Tank Single Tank plus Compartme…" at bounding box center [610, 222] width 724 height 27
select select "0fbd8900-5f8b-4ce0-9d88-b4b513c13fbd"
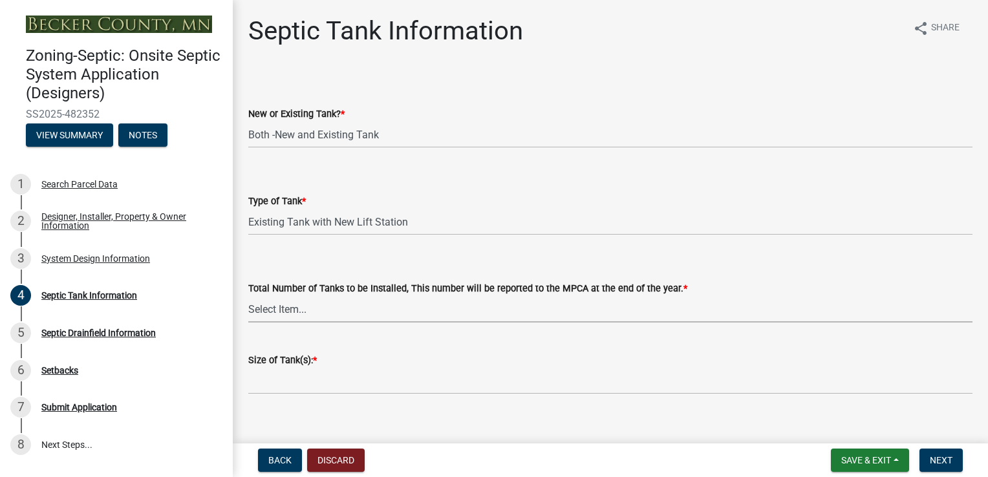
click at [285, 309] on select "Select Item... 0 1 2 3 4" at bounding box center [610, 309] width 724 height 27
click at [248, 296] on select "Select Item... 0 1 2 3 4" at bounding box center [610, 309] width 724 height 27
select select "52556460-45fa-4026-a6c2-c70bb0823cb5"
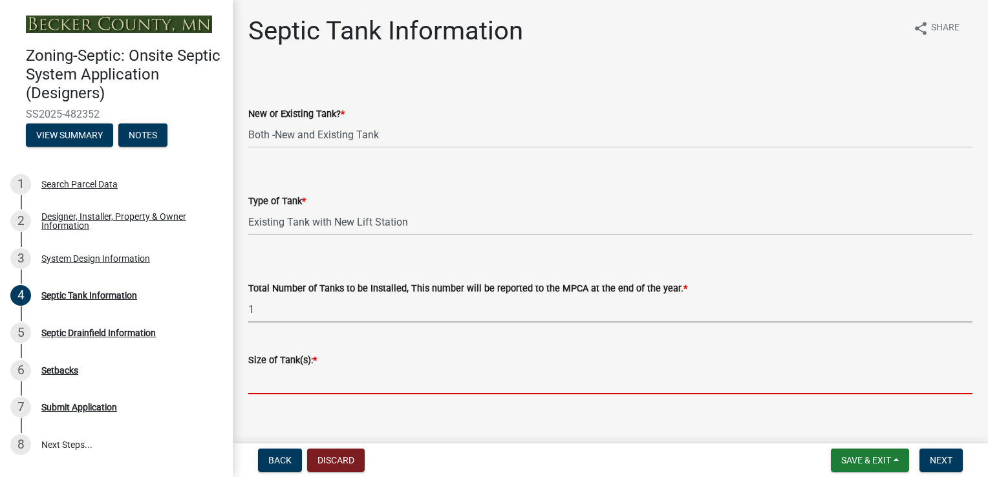
click at [278, 375] on input "Size of Tank(s): *" at bounding box center [610, 381] width 724 height 27
click at [323, 423] on div "Is there an alarm? * Select Item... Yes No" at bounding box center [610, 443] width 724 height 76
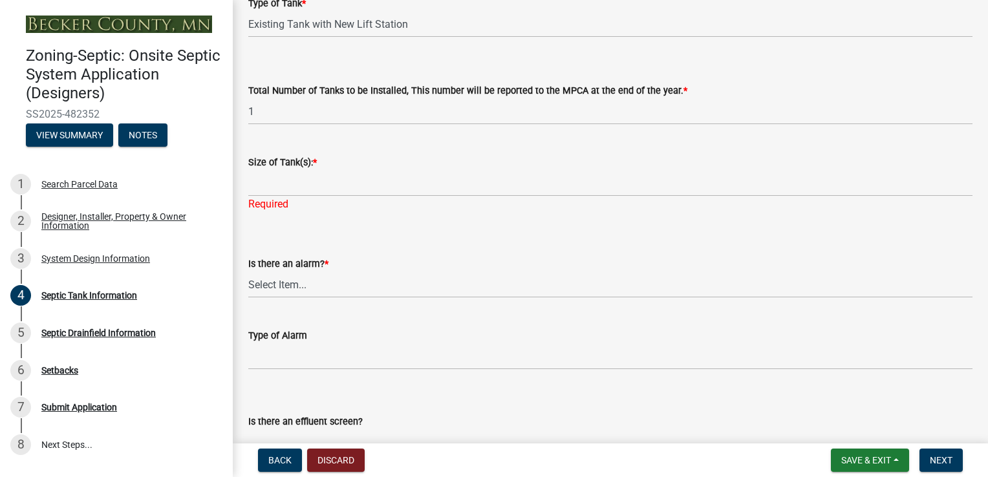
scroll to position [259, 0]
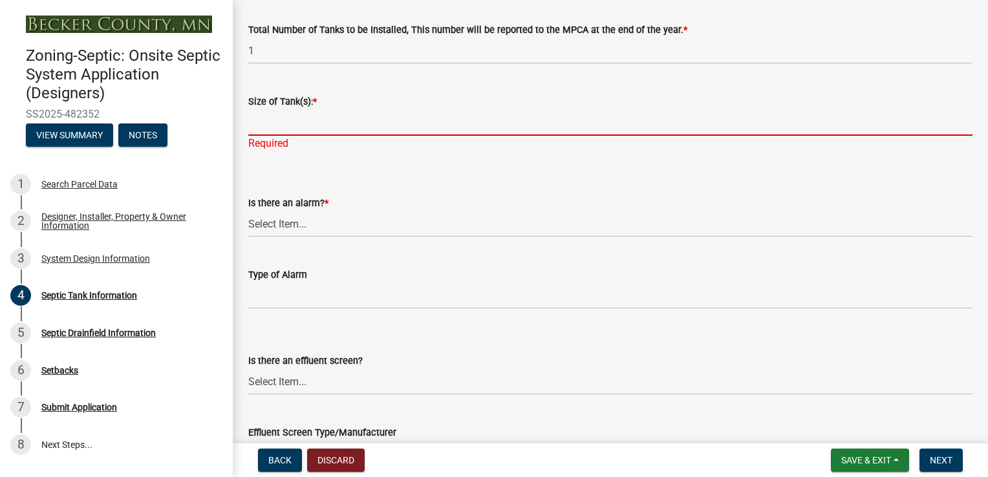
click at [273, 127] on input "Size of Tank(s): *" at bounding box center [610, 122] width 724 height 27
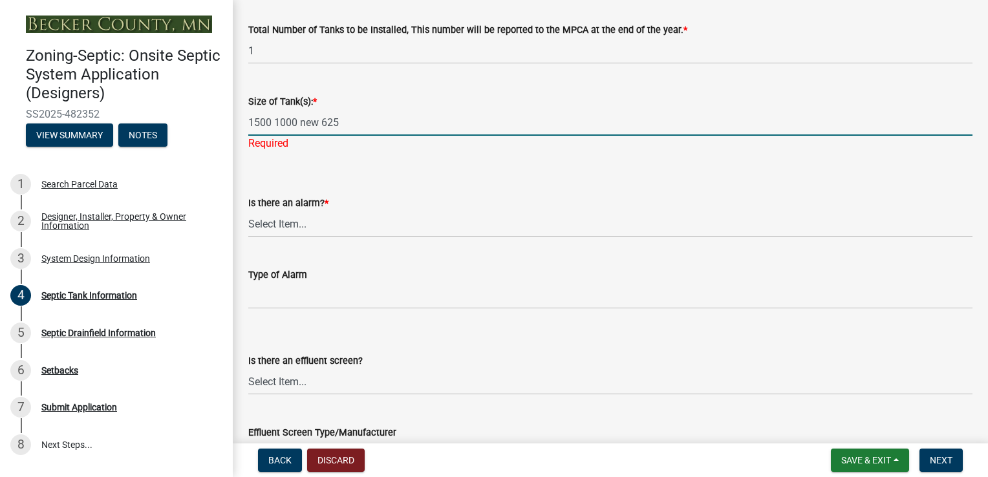
type input "1500 1000 new 625"
click at [285, 225] on wm-data-entity-input "Is there an alarm? * Select Item... Yes No" at bounding box center [610, 205] width 724 height 87
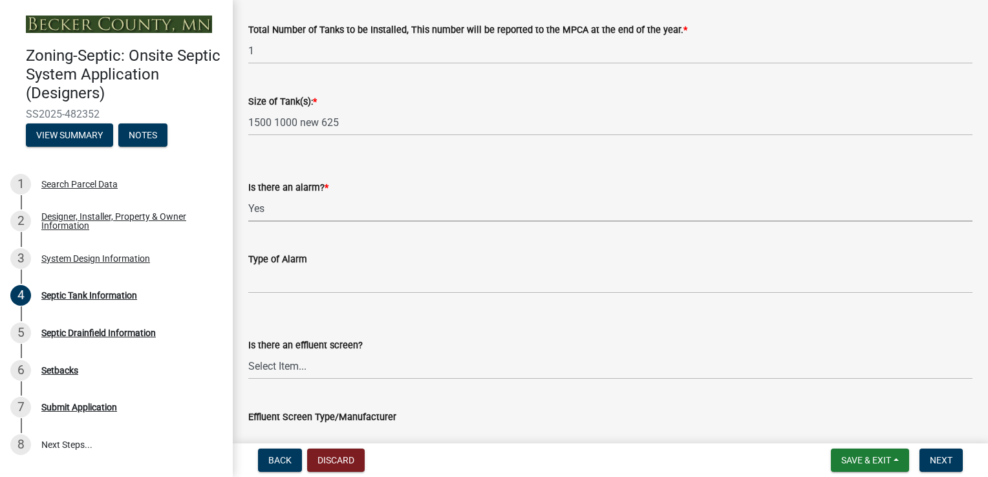
click at [248, 195] on select "Select Item... Yes No" at bounding box center [610, 208] width 724 height 27
select select "c84d9e4c-2287-4d2e-9ef7-9874a7456ee3"
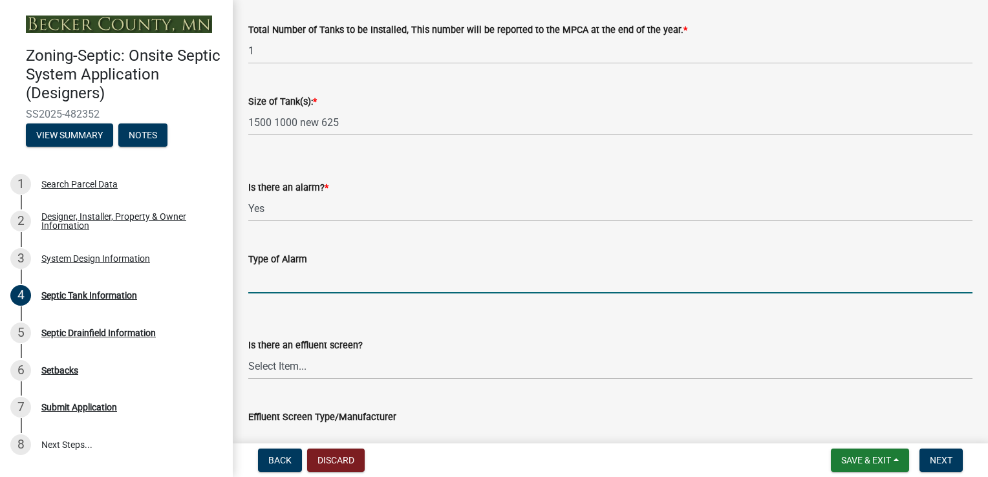
click at [299, 278] on input "Type of Alarm" at bounding box center [610, 280] width 724 height 27
type input "Electronic - Alderon Power Post"
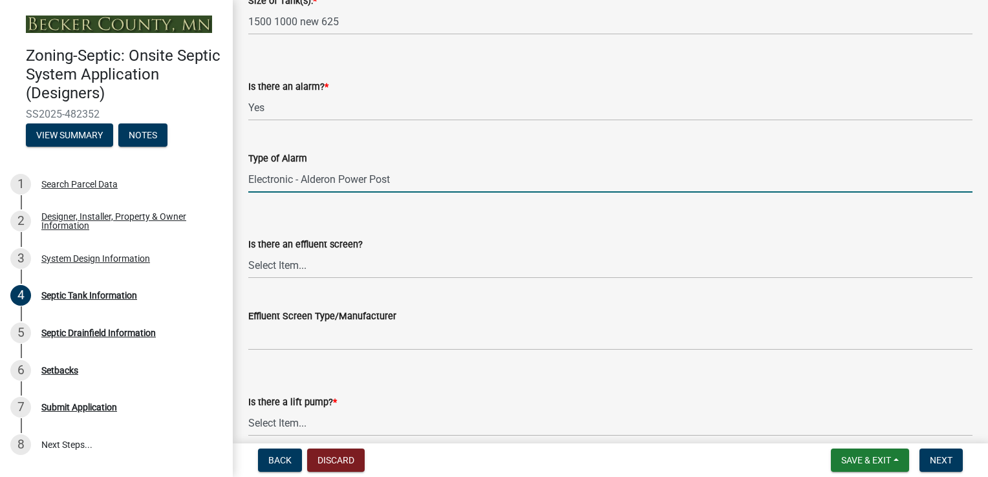
scroll to position [388, 0]
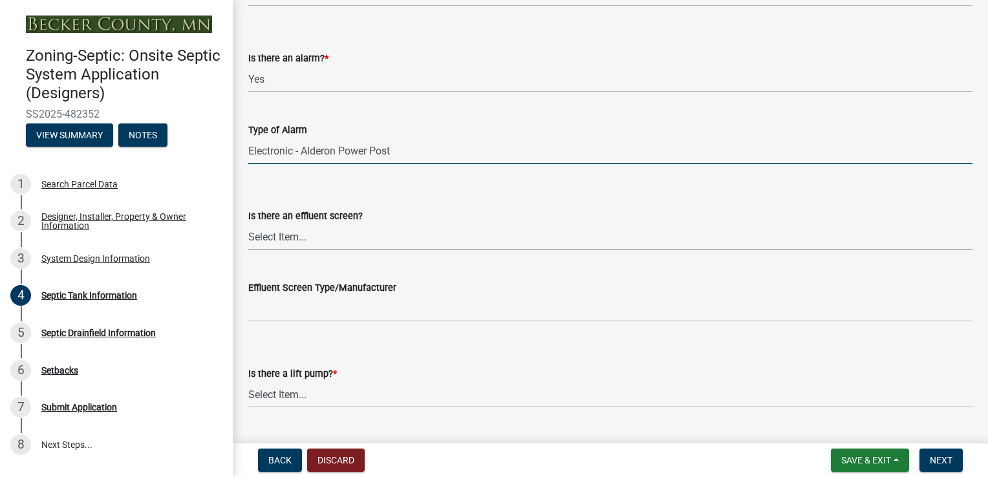
click at [271, 242] on select "Select Item... Yes No" at bounding box center [610, 237] width 724 height 27
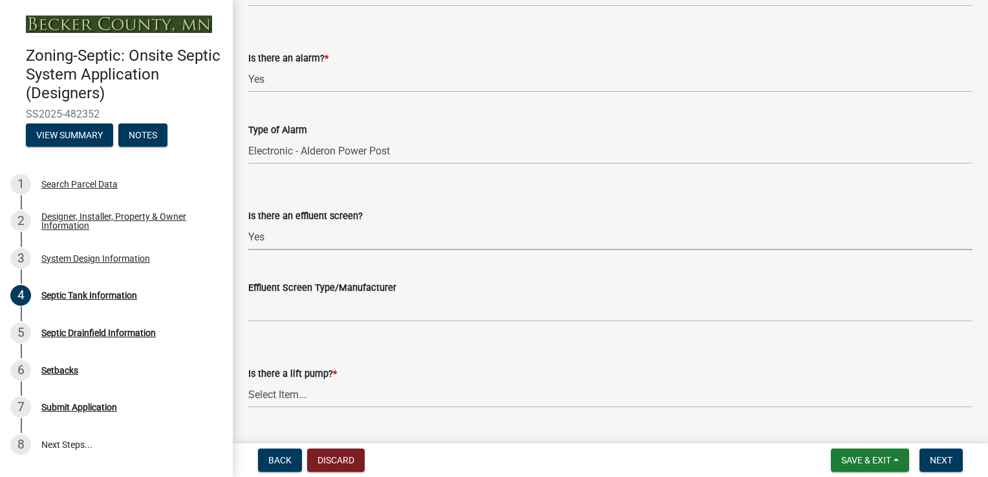
click at [248, 224] on select "Select Item... Yes No" at bounding box center [610, 237] width 724 height 27
select select "1aae01aa-140b-4eb5-b041-885c26cb6aa8"
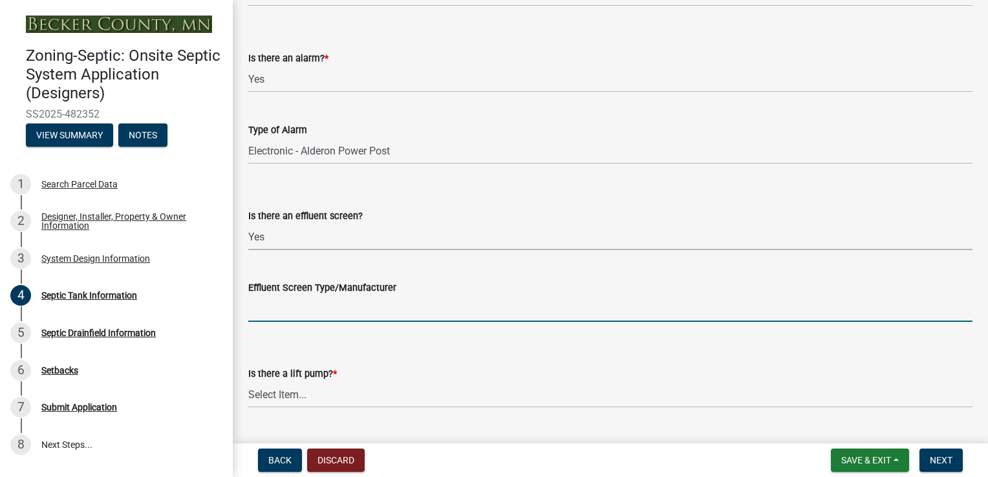
click at [337, 304] on input "Effluent Screen Type/Manufacturer" at bounding box center [610, 308] width 724 height 27
type input "Polylok PL-122"
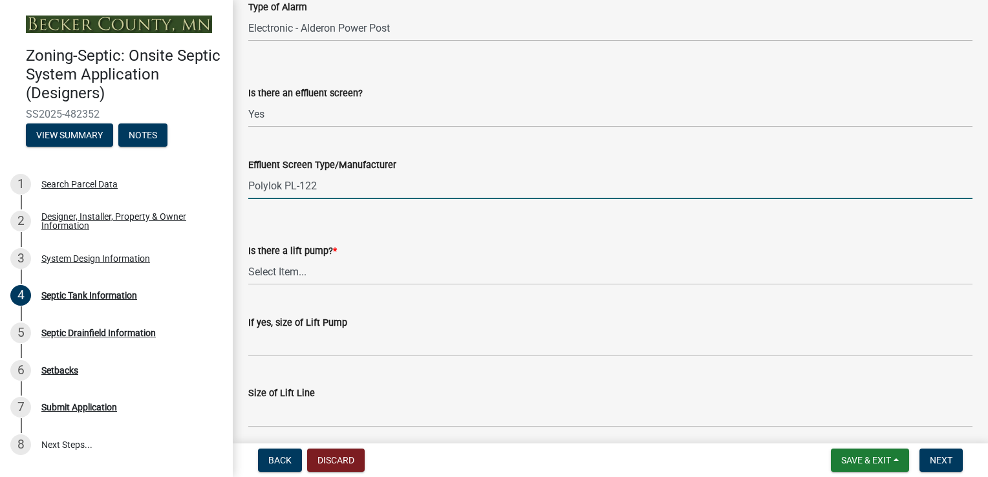
scroll to position [517, 0]
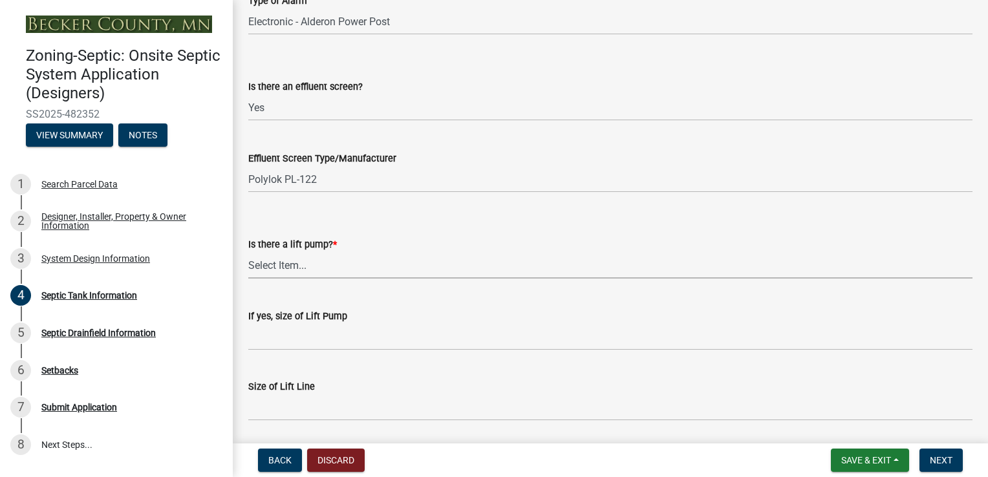
click at [315, 270] on select "Select Item... Yes No" at bounding box center [610, 265] width 724 height 27
click at [248, 252] on select "Select Item... Yes No" at bounding box center [610, 265] width 724 height 27
select select "7b57e397-6881-49c8-9b87-e40bdbeb8239"
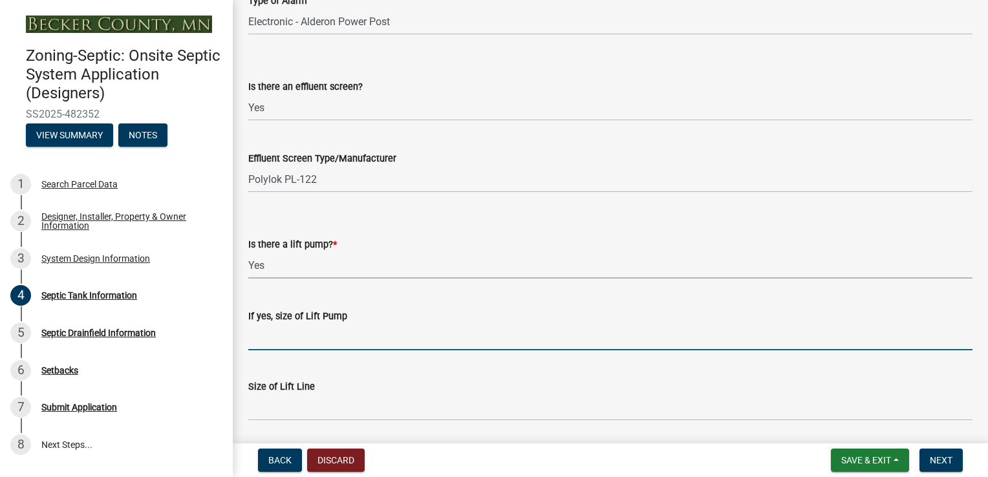
click at [280, 347] on input "If yes, size of Lift Pump" at bounding box center [610, 337] width 724 height 27
type input "1hp"
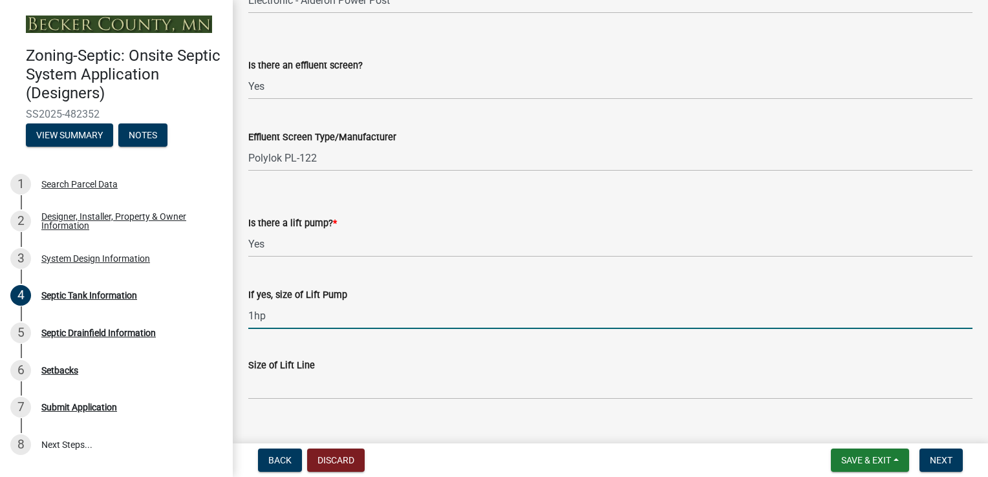
scroll to position [560, 0]
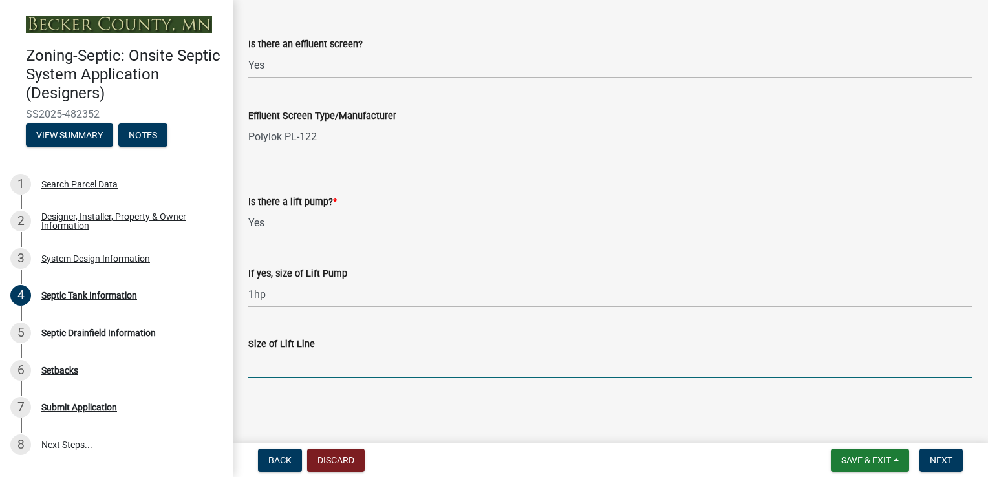
click at [365, 371] on input "Size of Lift Line" at bounding box center [610, 365] width 724 height 27
type input "2""
click at [950, 467] on button "Next" at bounding box center [940, 460] width 43 height 23
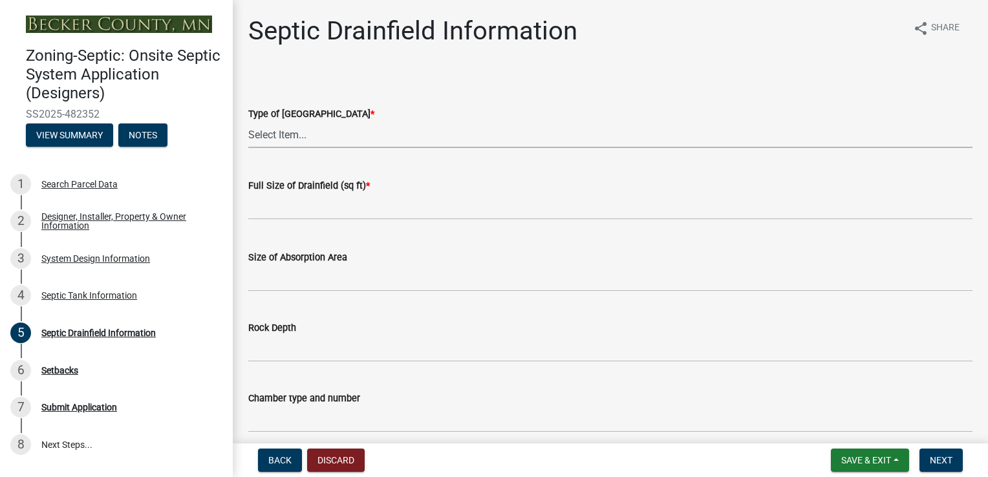
click at [370, 133] on select "Select Item... Chamber Trench Rock Trench Gravelless Mound Pressure Bed Seepage…" at bounding box center [610, 135] width 724 height 27
click at [248, 122] on select "Select Item... Chamber Trench Rock Trench Gravelless Mound Pressure Bed Seepage…" at bounding box center [610, 135] width 724 height 27
select select "757b77d3-357c-421c-8450-4fc78db4eecb"
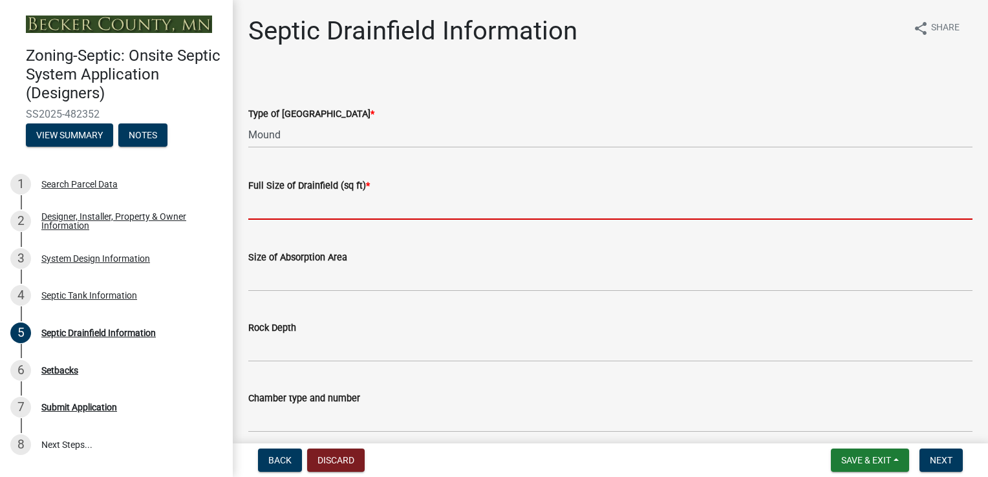
click at [277, 208] on input "text" at bounding box center [610, 206] width 724 height 27
type input "500"
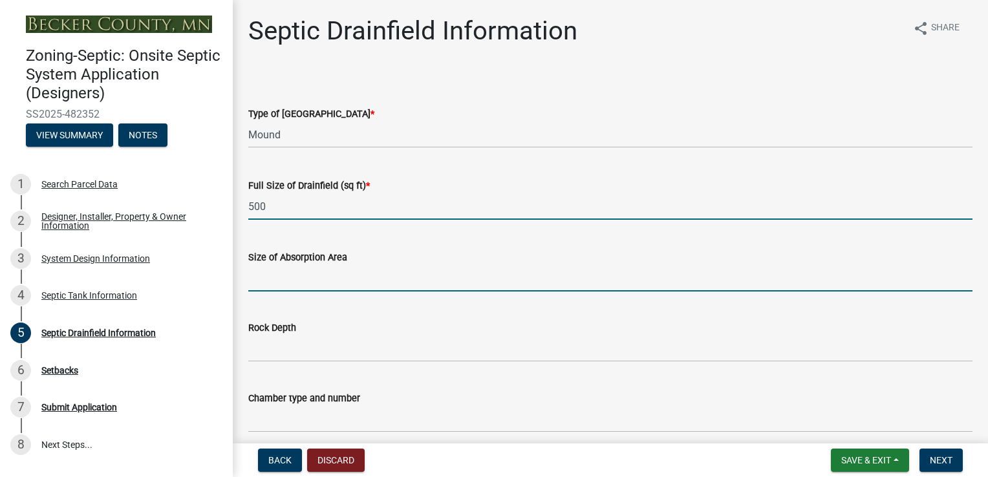
type input "26x50"
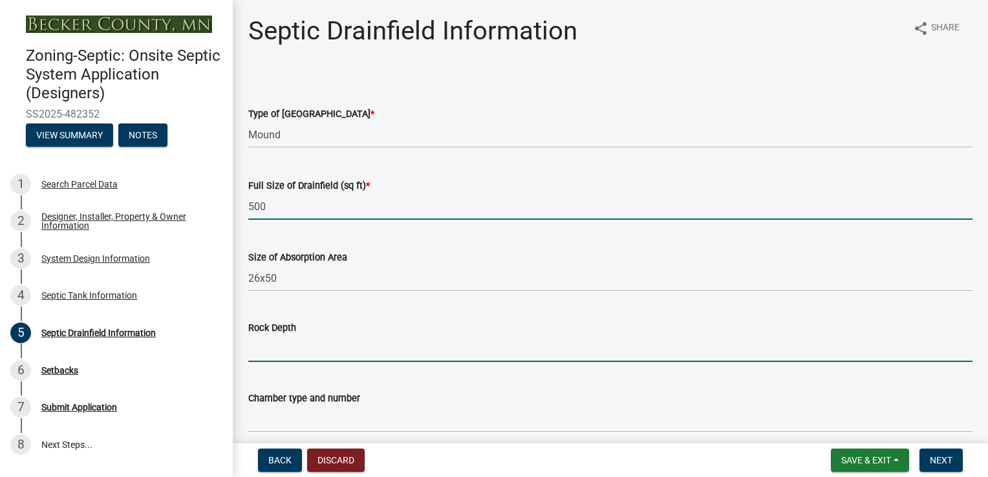
type input "12""
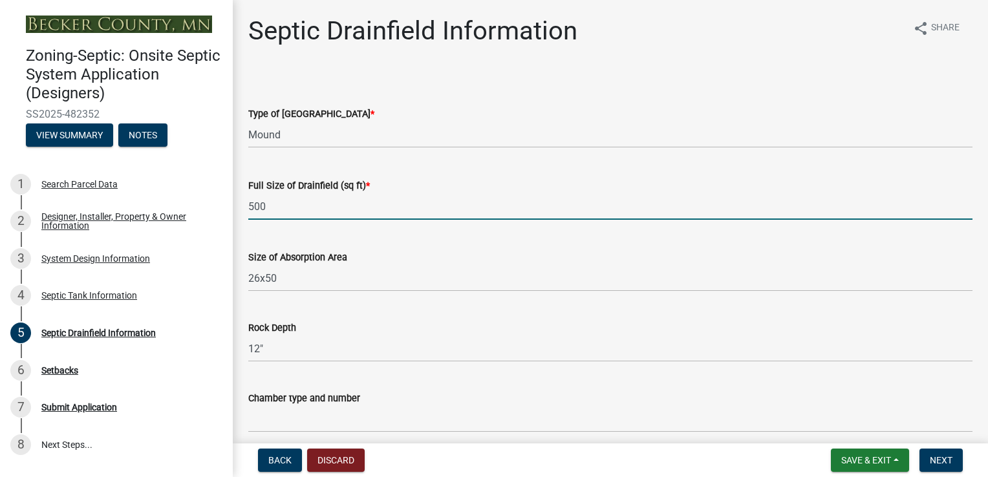
type input "10"
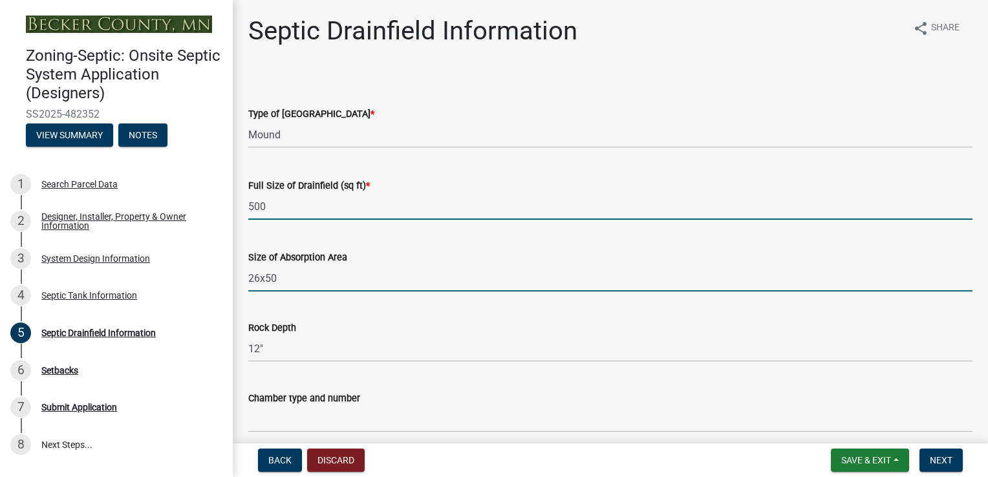
click at [261, 282] on input "26x50" at bounding box center [610, 278] width 724 height 27
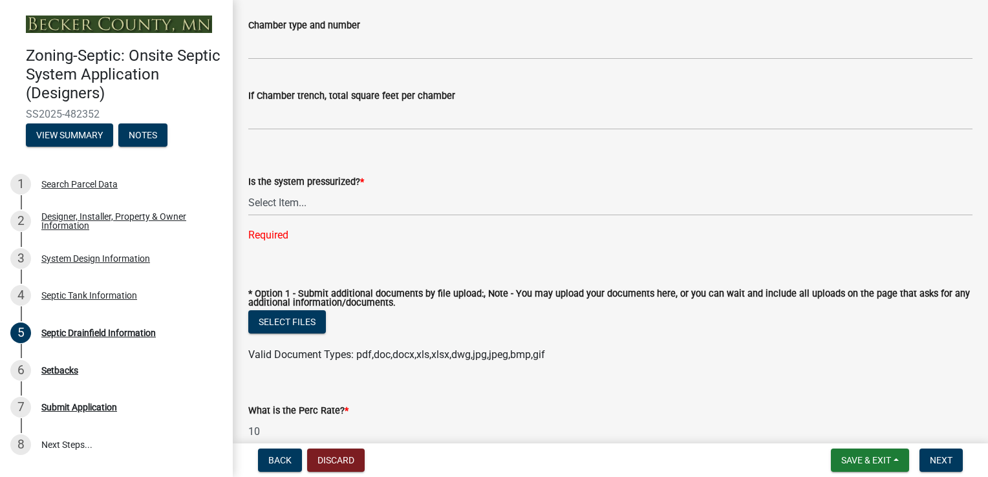
scroll to position [388, 0]
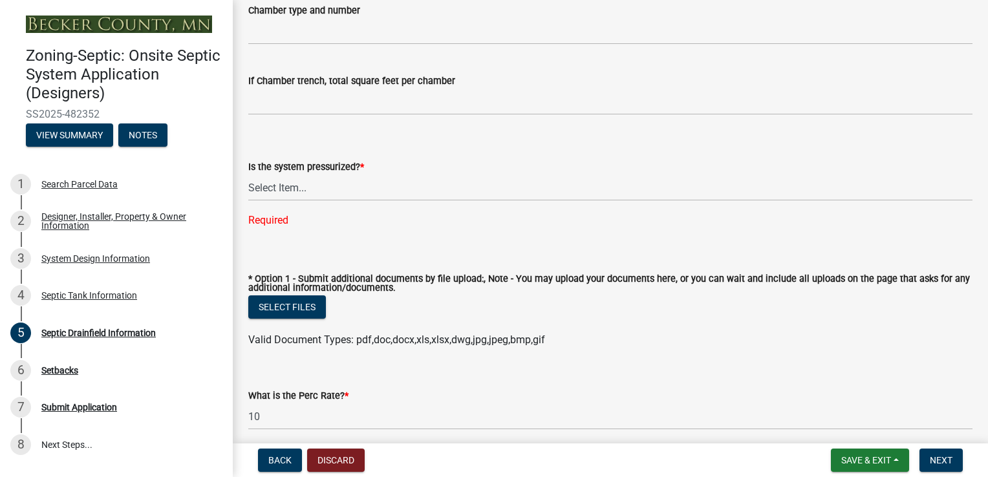
type input "20x50"
click at [336, 187] on select "Select Item... Yes No" at bounding box center [610, 188] width 724 height 27
click at [248, 175] on select "Select Item... Yes No" at bounding box center [610, 188] width 724 height 27
select select "366d546d-8bc3-42fb-bca7-8a9455861f61"
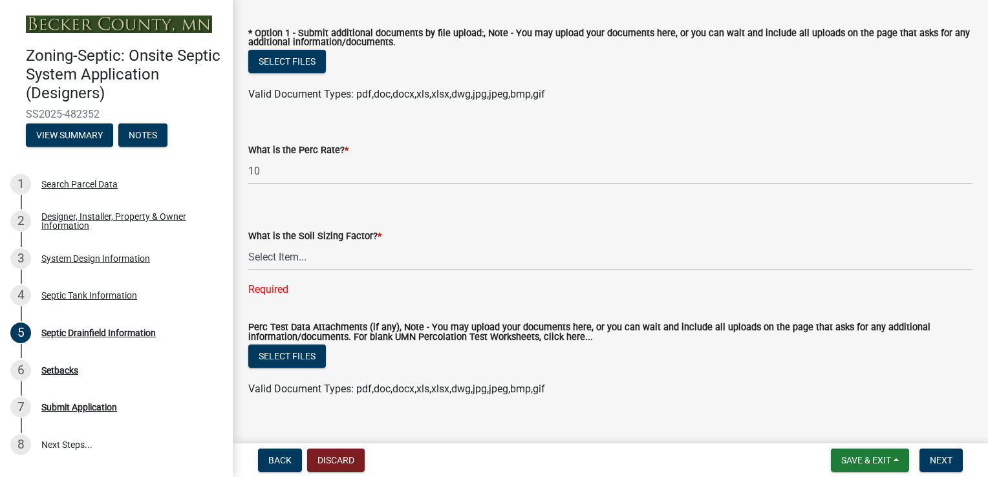
scroll to position [628, 0]
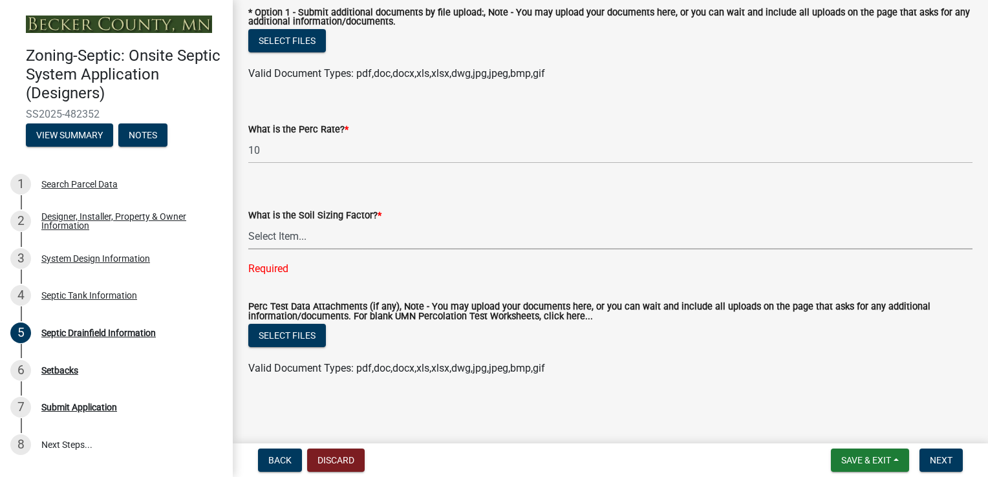
click at [330, 229] on select "Select Item... 0.00 0.24 0.45 0.50 0.60 0.78 .83 1.27 1.67" at bounding box center [610, 236] width 724 height 27
click at [248, 249] on select "Select Item... 0.00 0.24 0.45 0.50 0.60 0.78 .83 1.27 1.67" at bounding box center [610, 236] width 724 height 27
select select "245bd747-17a2-4397-b461-91fbb509aaa8"
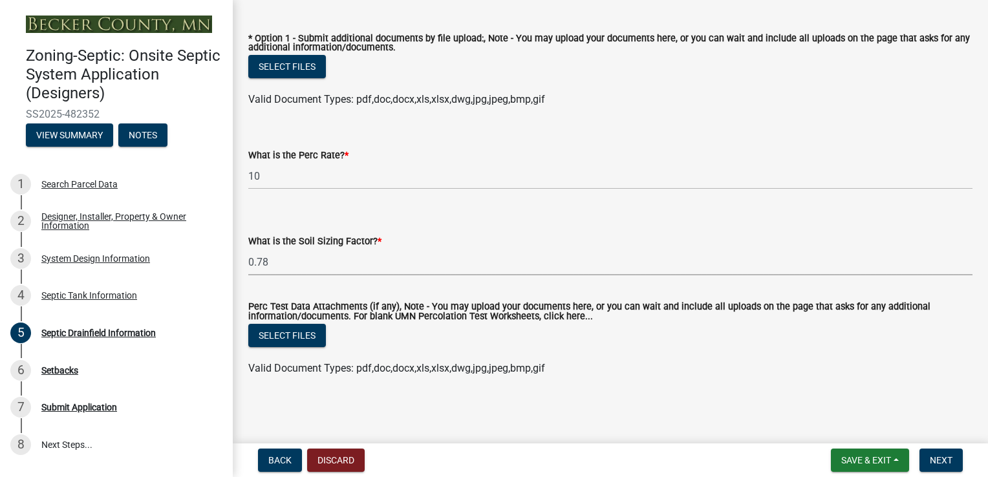
scroll to position [603, 0]
click at [944, 461] on span "Next" at bounding box center [941, 460] width 23 height 10
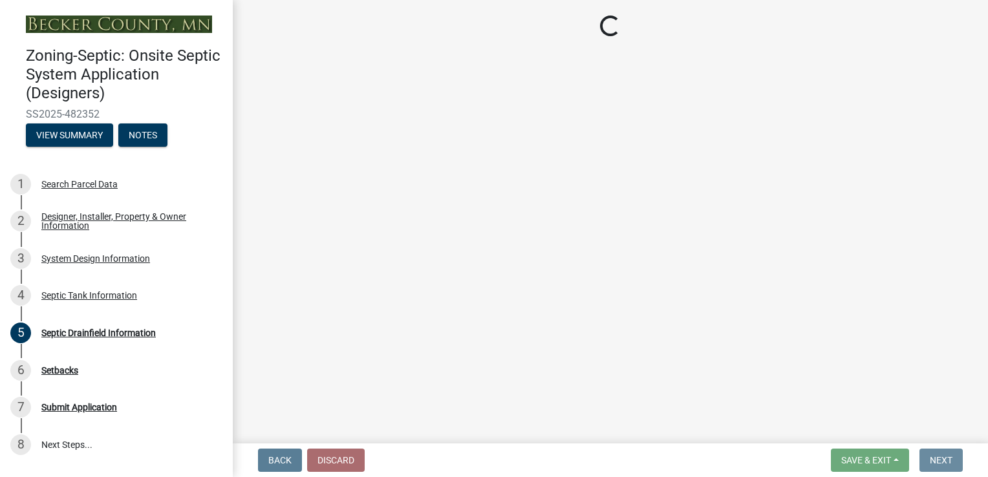
scroll to position [0, 0]
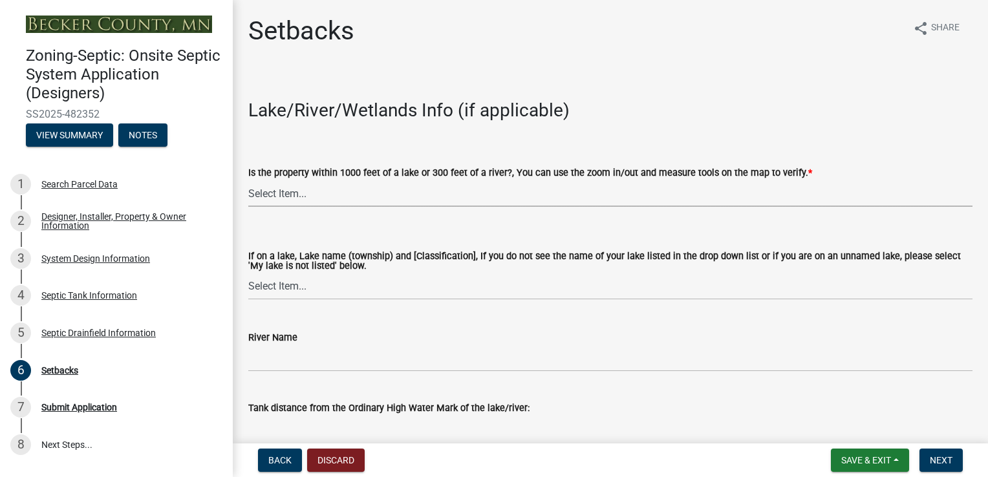
click at [394, 199] on select "Select Item... Yes No" at bounding box center [610, 193] width 724 height 27
click at [248, 180] on select "Select Item... Yes No" at bounding box center [610, 193] width 724 height 27
select select "479aafb6-b6e6-4f54-9b3a-e9d3c09fb6b0"
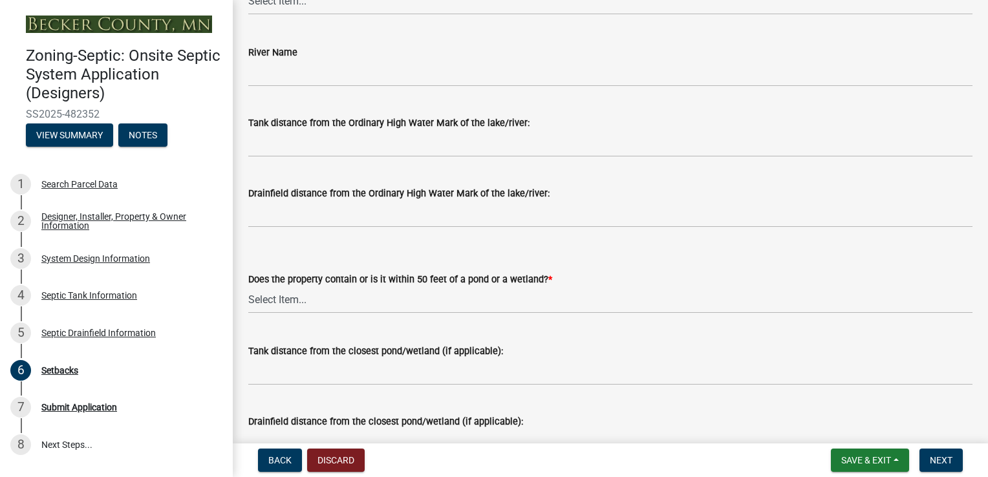
scroll to position [323, 0]
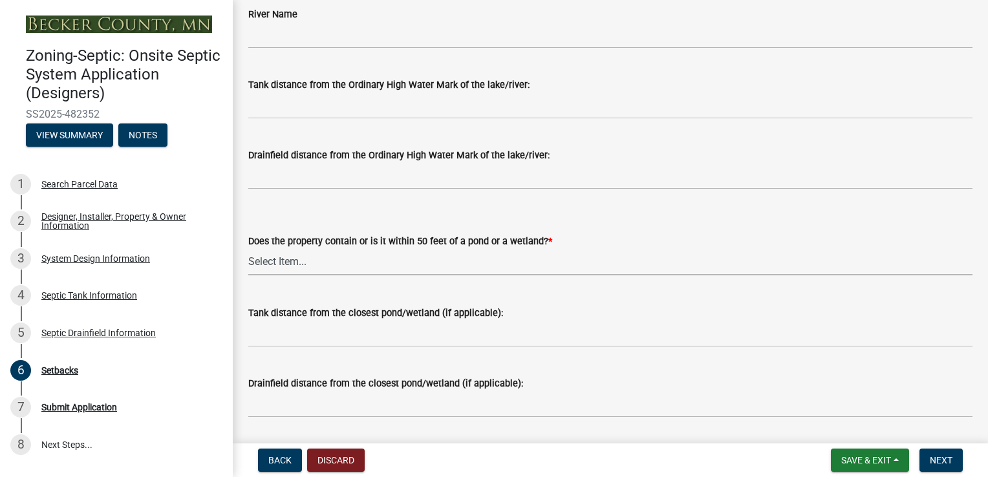
click at [312, 268] on select "Select Item... Yes No" at bounding box center [610, 262] width 724 height 27
click at [248, 249] on select "Select Item... Yes No" at bounding box center [610, 262] width 724 height 27
click at [334, 262] on select "Select Item... Yes No" at bounding box center [610, 262] width 724 height 27
click at [248, 249] on select "Select Item... Yes No" at bounding box center [610, 262] width 724 height 27
click at [341, 263] on select "Select Item... Yes No" at bounding box center [610, 262] width 724 height 27
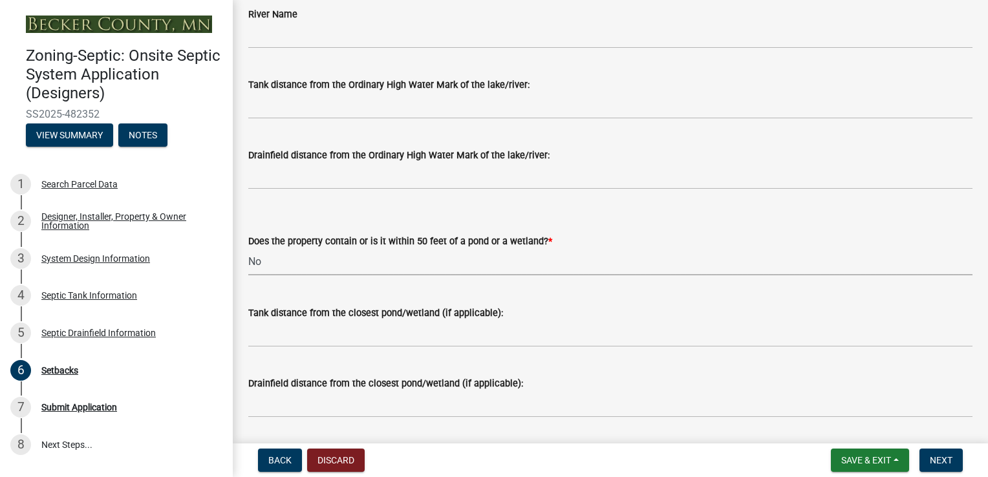
click at [248, 249] on select "Select Item... Yes No" at bounding box center [610, 262] width 724 height 27
select select "23044af5-43bb-4cf5-8aef-2716db2ce5fc"
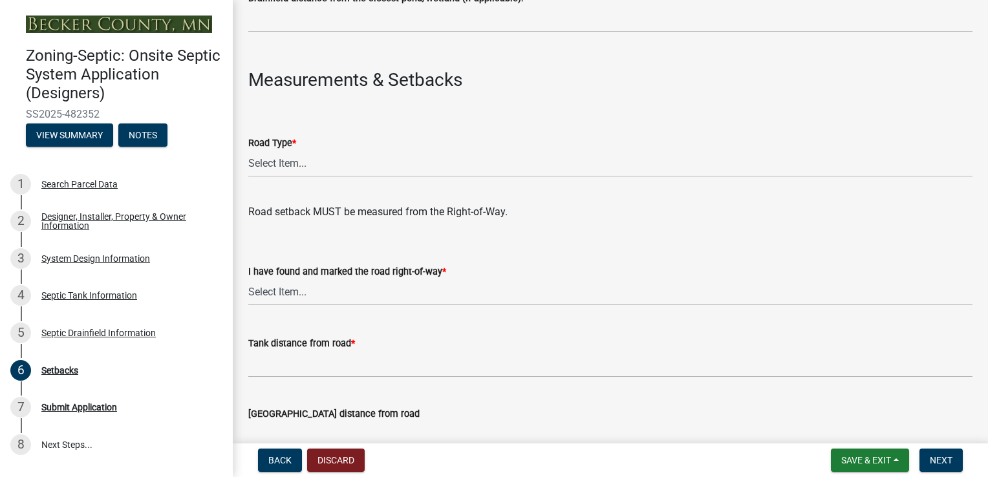
scroll to position [711, 0]
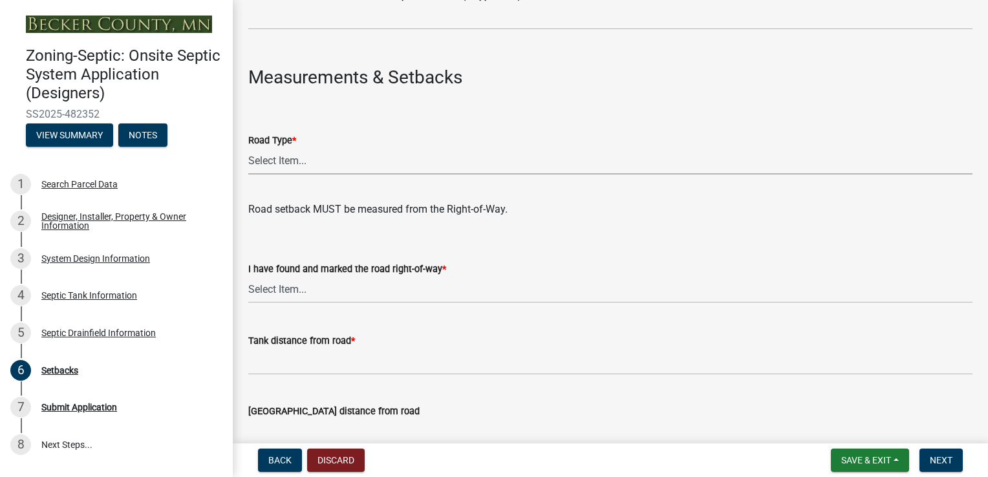
click at [282, 165] on select "Select Item... State County Public / Township Private Easement [GEOGRAPHIC_DATA]" at bounding box center [610, 161] width 724 height 27
click at [248, 148] on select "Select Item... State County Public / Township Private Easement [GEOGRAPHIC_DATA]" at bounding box center [610, 161] width 724 height 27
select select "21af9b93-f494-48c6-91ae-235d36c6c939"
click at [319, 298] on select "Select Item... Yes No" at bounding box center [610, 290] width 724 height 27
click at [248, 277] on select "Select Item... Yes No" at bounding box center [610, 290] width 724 height 27
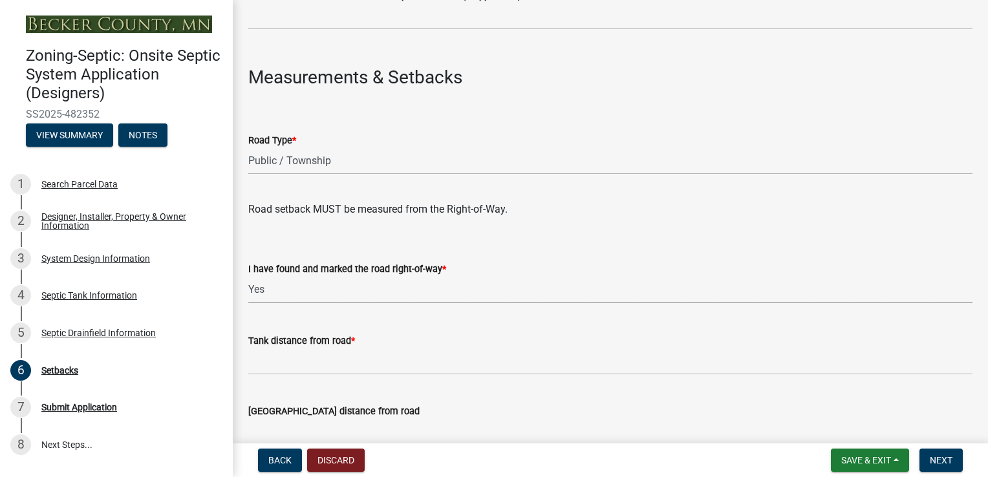
select select "a3ce498e-f8b1-44e2-889e-c4968ac74b5a"
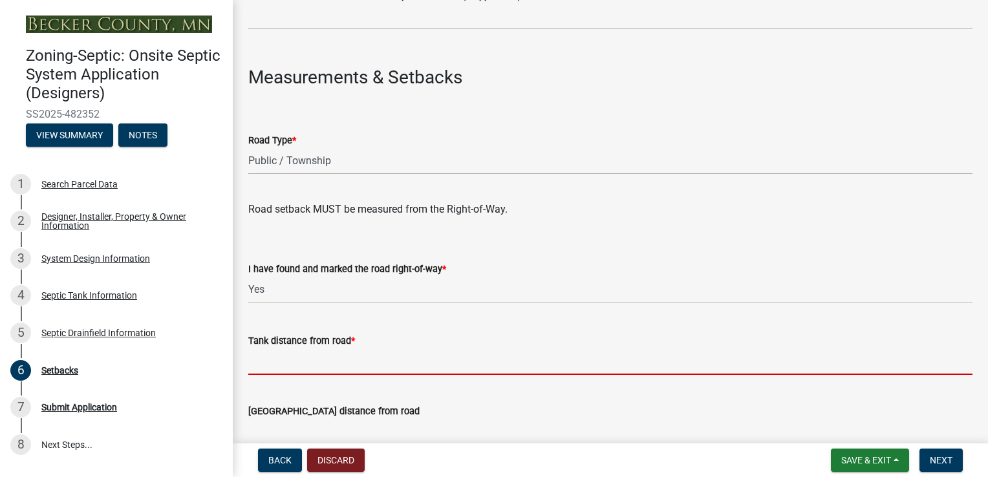
click at [290, 367] on input "Tank distance from road *" at bounding box center [610, 361] width 724 height 27
click at [282, 374] on input "Tank distance from road *" at bounding box center [610, 361] width 724 height 27
click at [250, 306] on wm-data-entity-input "I have found and marked the road right-of-way * Select Item... Yes No" at bounding box center [610, 271] width 724 height 87
click at [321, 356] on input "Tank distance from road *" at bounding box center [610, 361] width 724 height 27
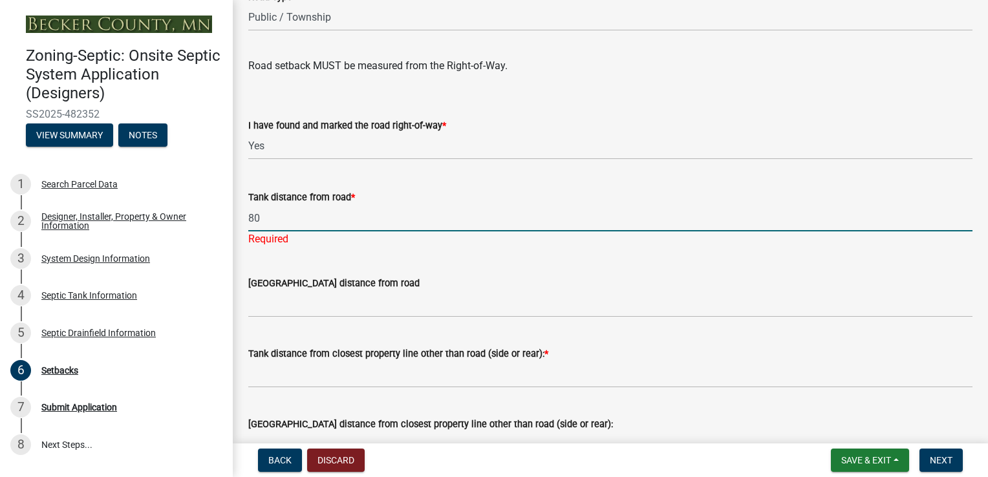
scroll to position [905, 0]
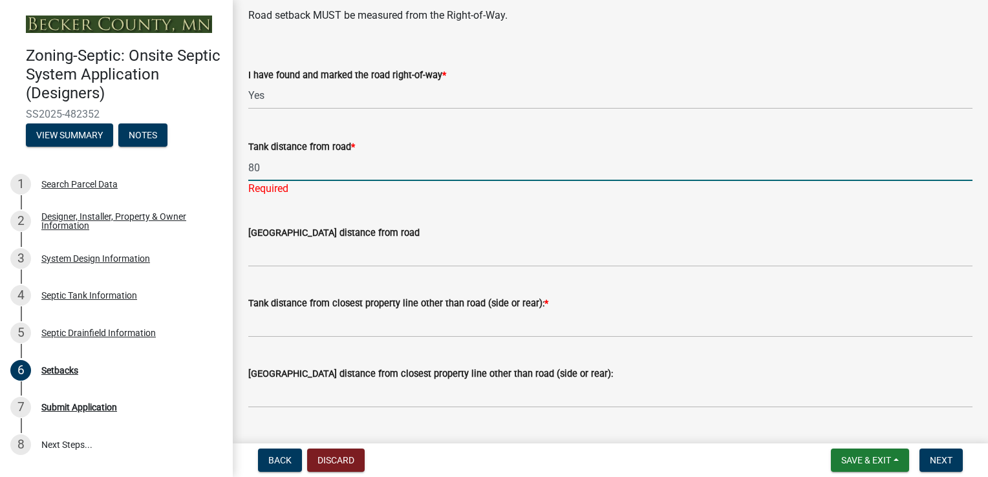
type input "80"
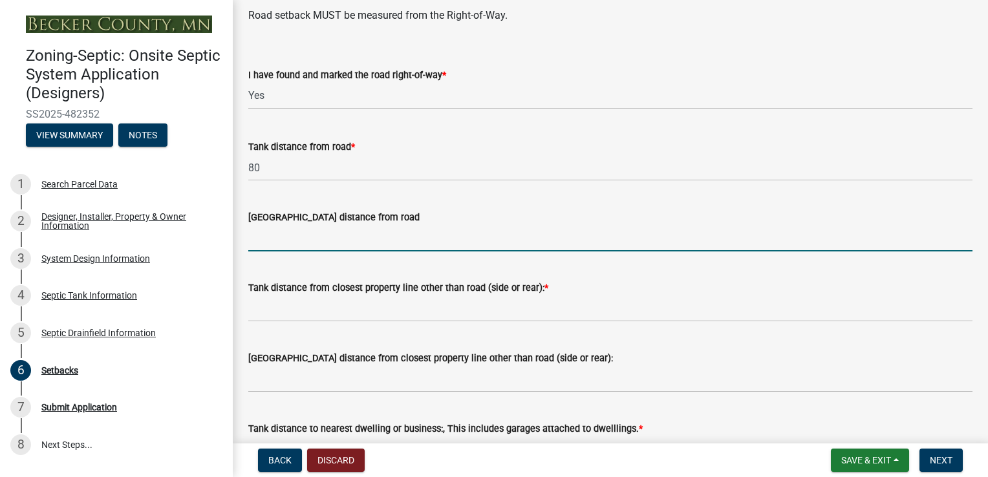
click at [341, 255] on wm-data-entity-input "[GEOGRAPHIC_DATA] distance from road" at bounding box center [610, 226] width 724 height 70
type input "2"
type input "15"
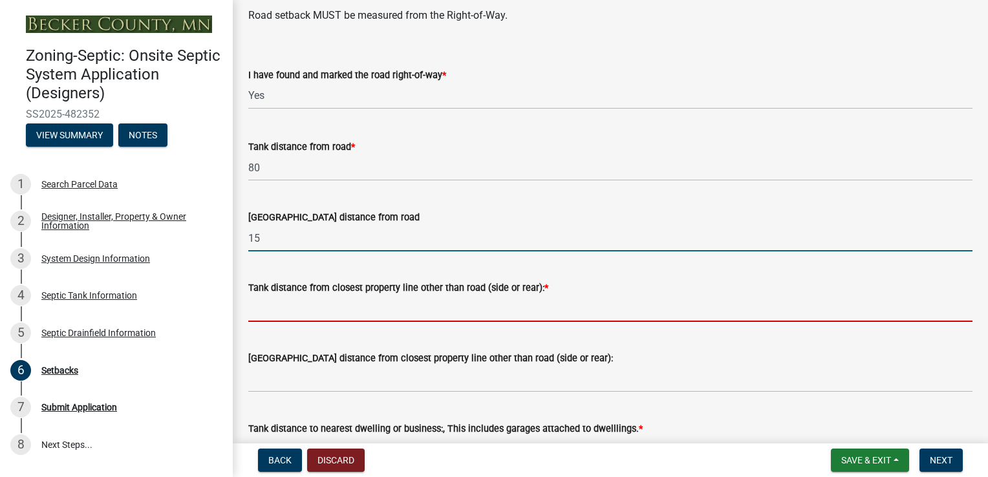
click at [330, 313] on input "Tank distance from closest property line other than road (side or rear): *" at bounding box center [610, 308] width 724 height 27
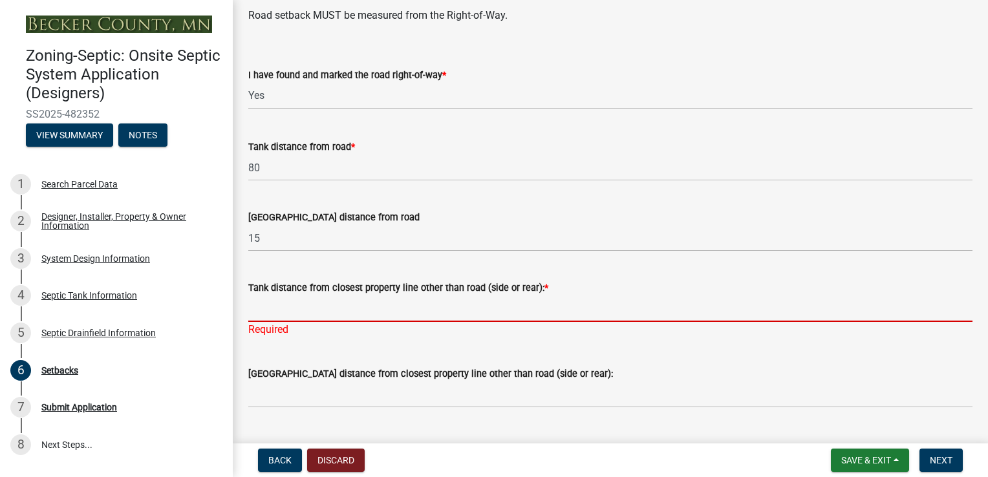
click at [267, 316] on input "Tank distance from closest property line other than road (side or rear): *" at bounding box center [610, 308] width 724 height 27
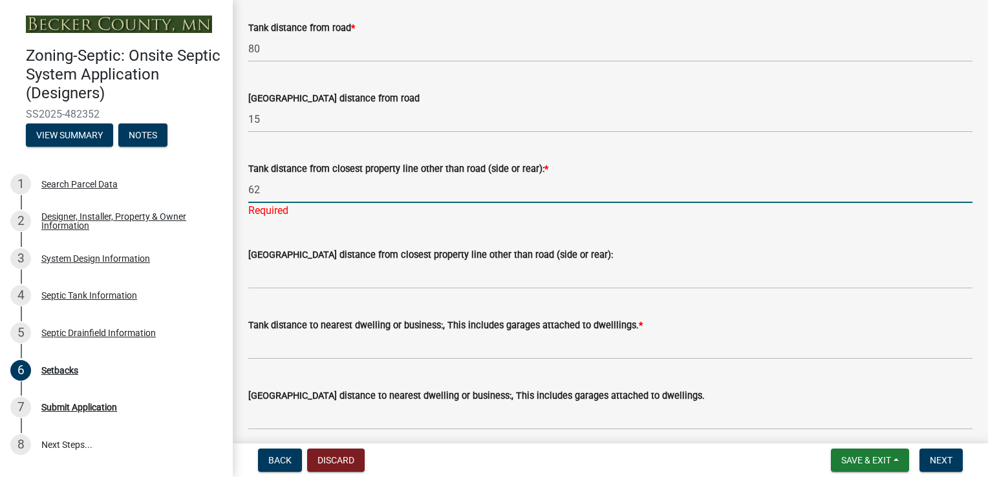
scroll to position [1034, 0]
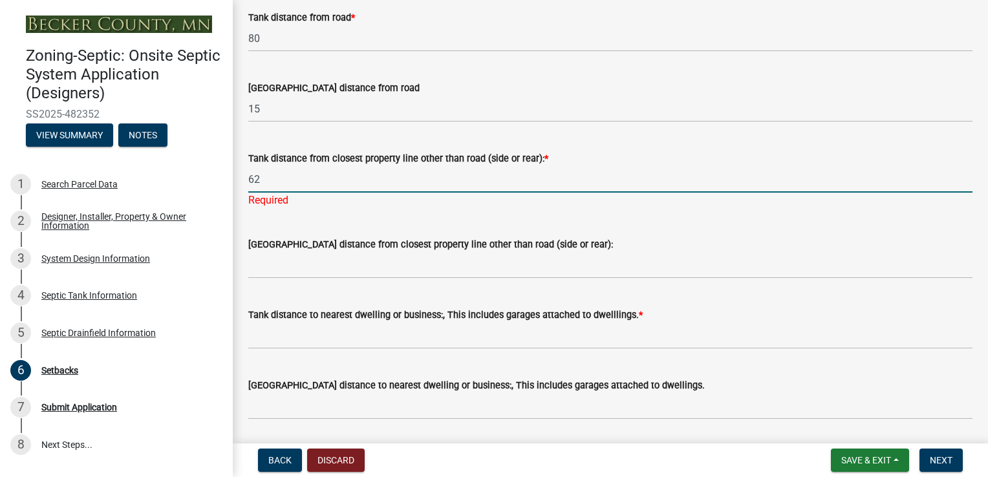
type input "62"
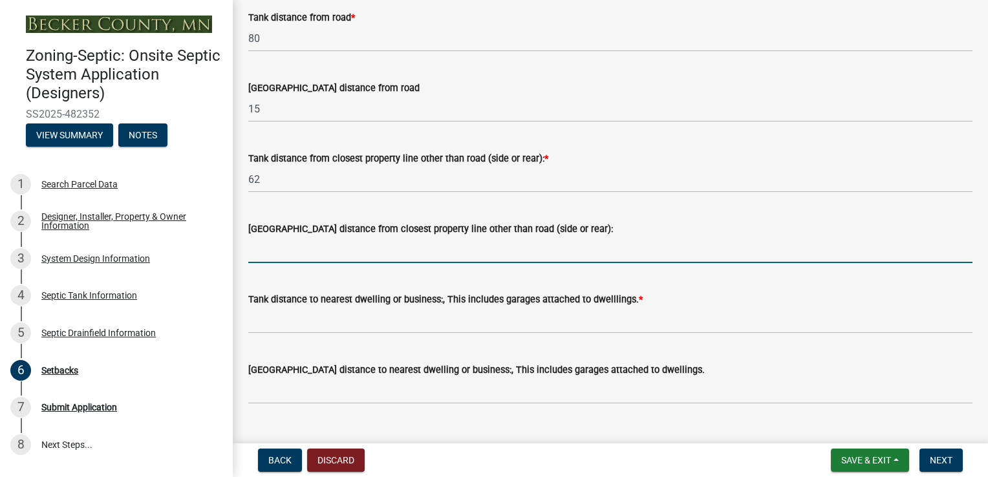
click at [287, 268] on wm-data-entity-input "[GEOGRAPHIC_DATA] distance from closest property line other than road (side or …" at bounding box center [610, 238] width 724 height 70
type input "26"
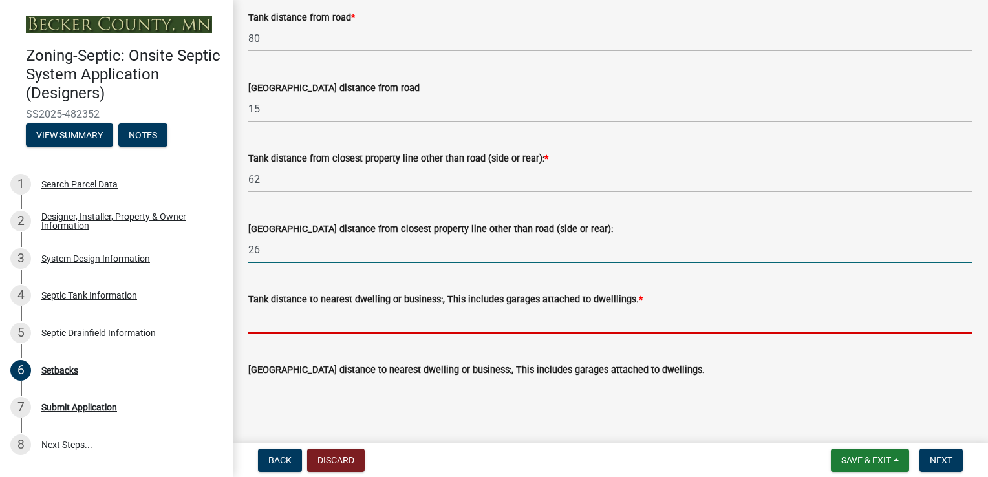
click at [286, 325] on input "Tank distance to nearest dwelling or business:, This includes garages attached …" at bounding box center [610, 320] width 724 height 27
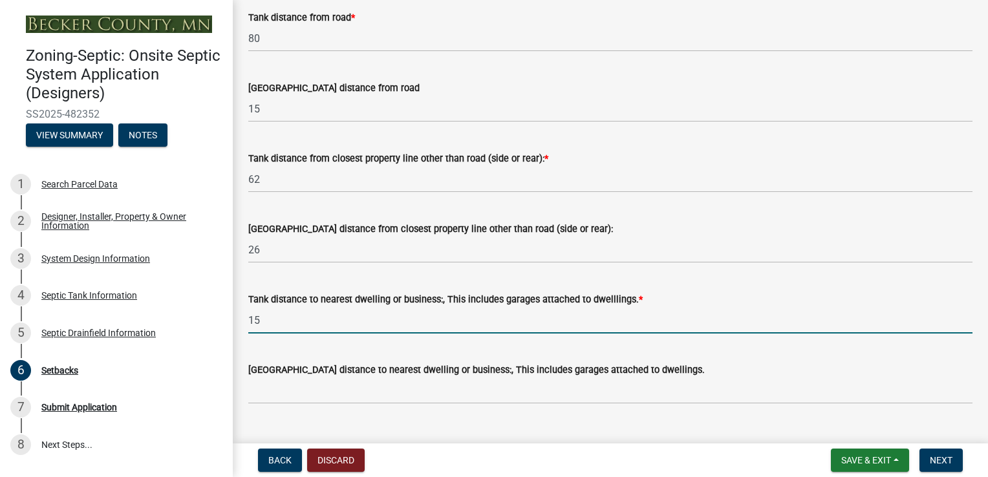
type input "15"
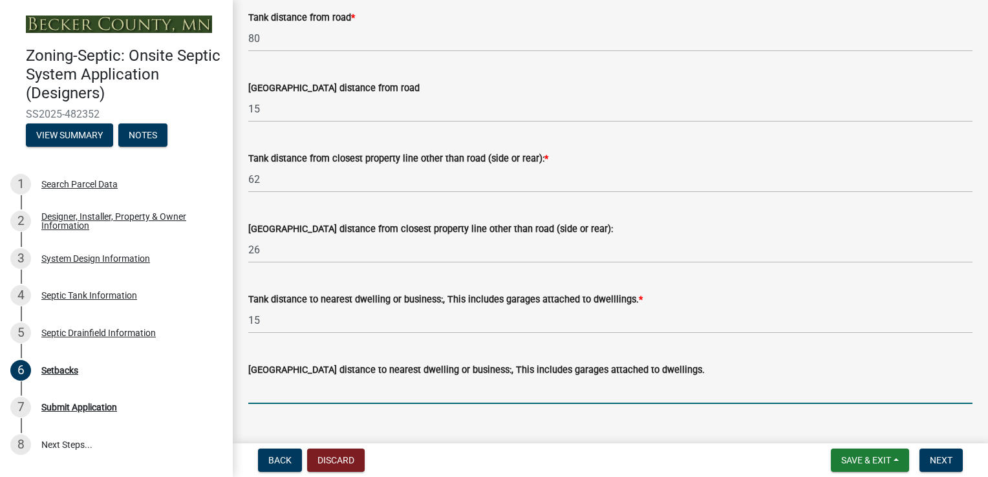
click at [297, 385] on input "[GEOGRAPHIC_DATA] distance to nearest dwelling or business:, This includes gara…" at bounding box center [610, 391] width 724 height 27
click at [292, 399] on input "[GEOGRAPHIC_DATA] distance to nearest dwelling or business:, This includes gara…" at bounding box center [610, 391] width 724 height 27
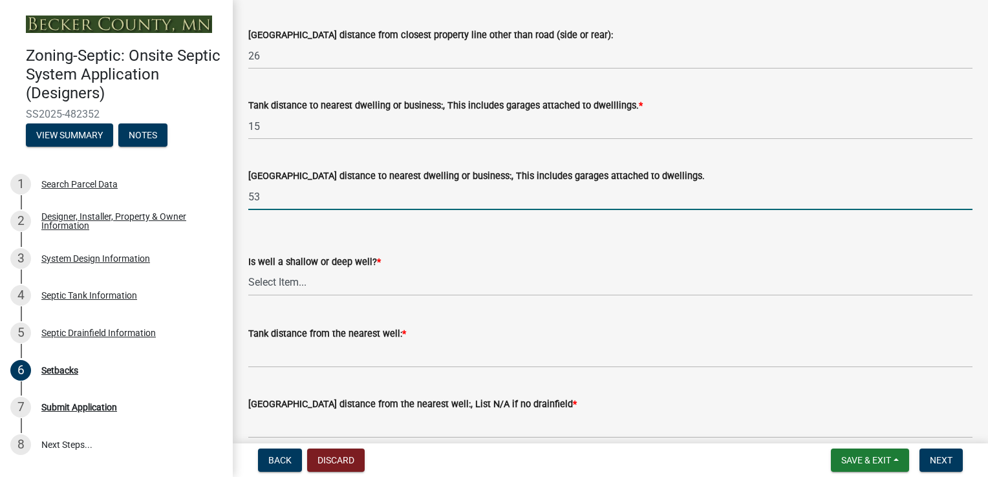
scroll to position [1288, 0]
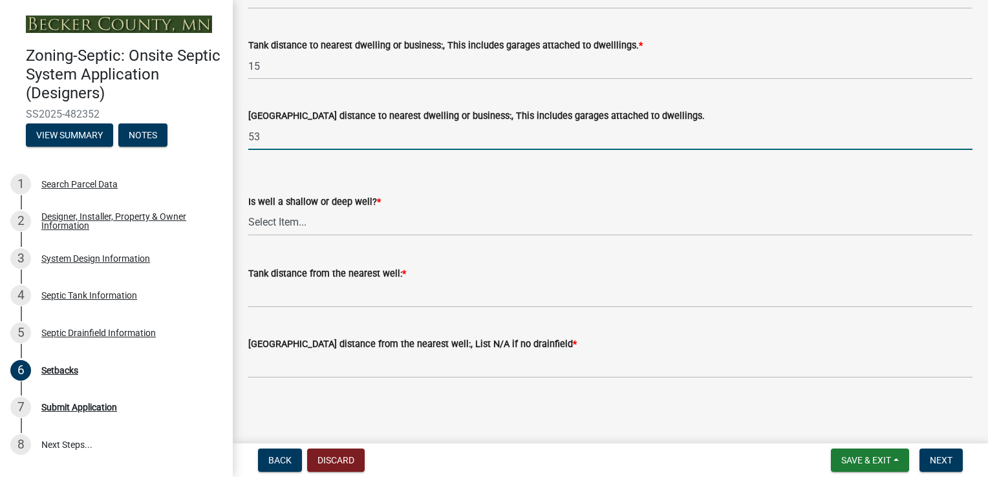
type input "53"
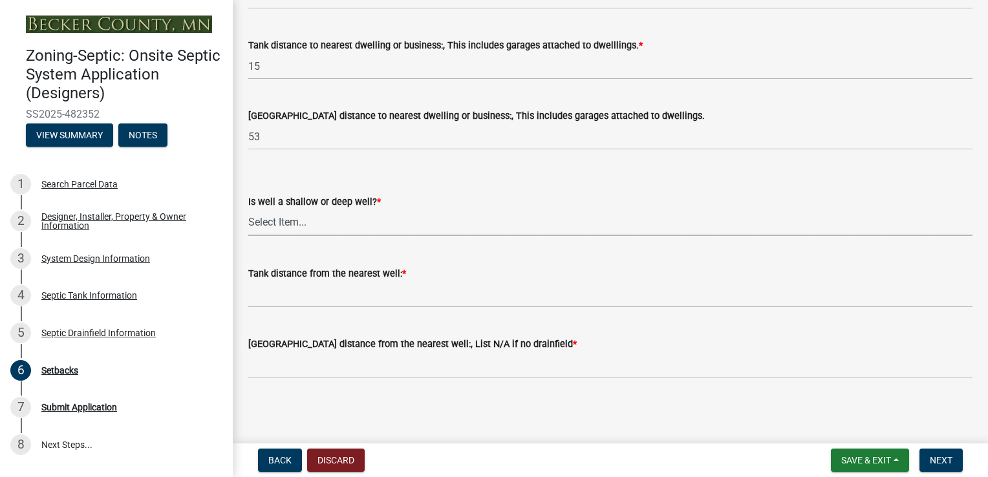
click at [356, 217] on select "Select Item... Deep Well Shallow Well No Well - Connected or to be connected to…" at bounding box center [610, 222] width 724 height 27
click at [248, 209] on select "Select Item... Deep Well Shallow Well No Well - Connected or to be connected to…" at bounding box center [610, 222] width 724 height 27
select select "cf78f1da-f066-4305-88a2-864abad1fa52"
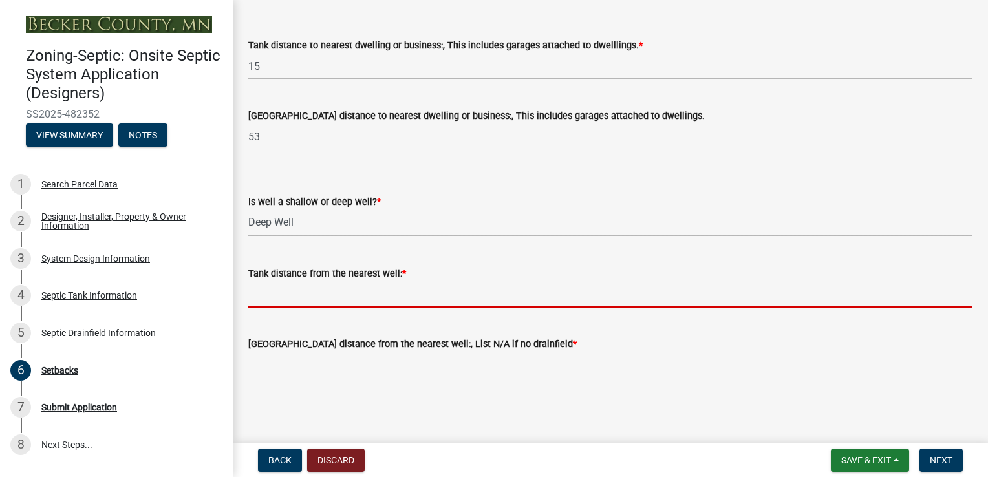
click at [305, 297] on input "Tank distance from the nearest well: *" at bounding box center [610, 294] width 724 height 27
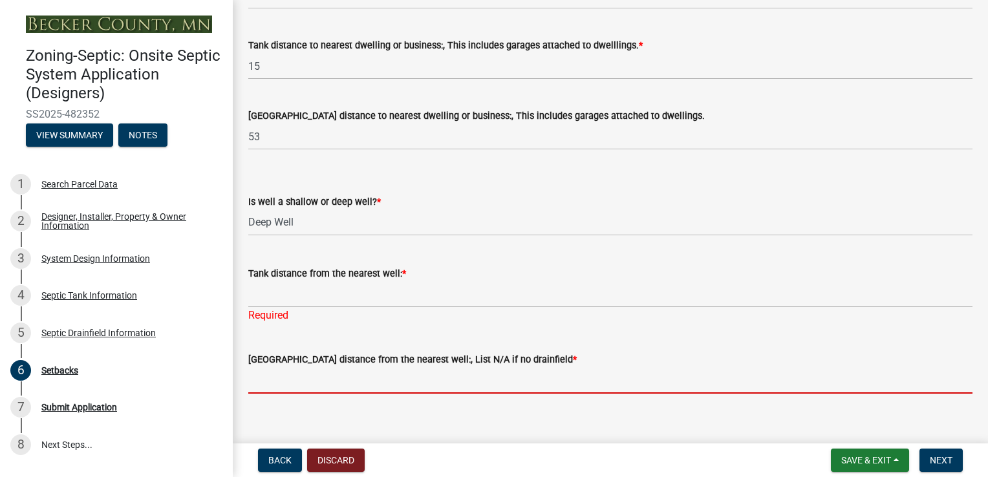
click at [293, 384] on input "[GEOGRAPHIC_DATA] distance from the nearest well:, List N/A if no drainfield *" at bounding box center [610, 380] width 724 height 27
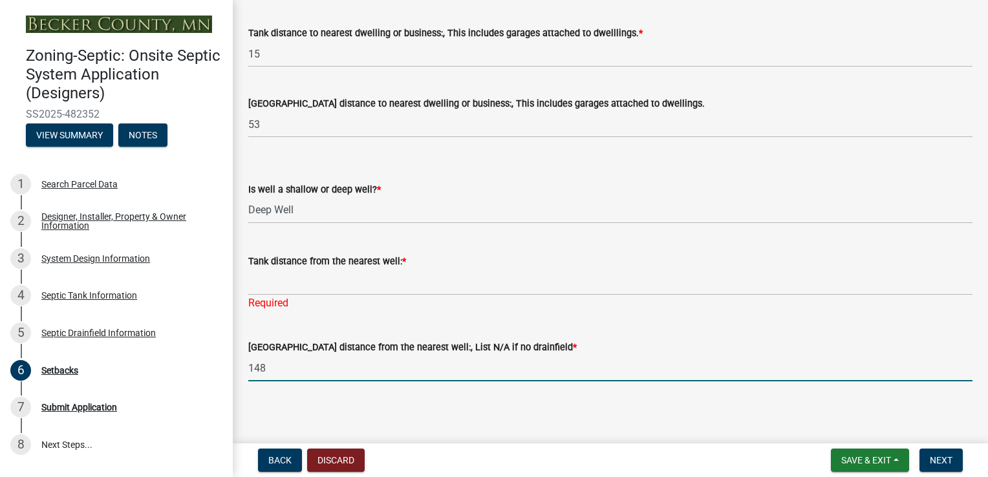
scroll to position [1304, 0]
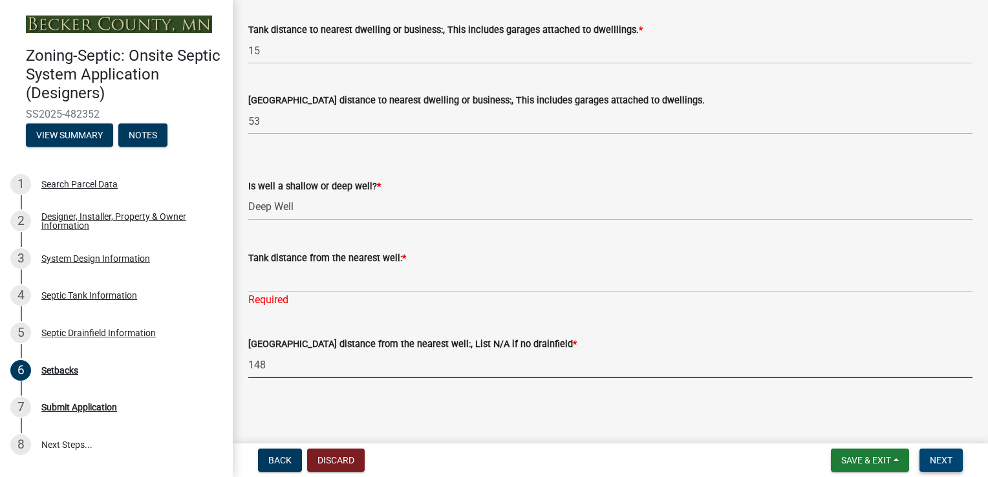
type input "148"
click at [946, 462] on span "Next" at bounding box center [941, 460] width 23 height 10
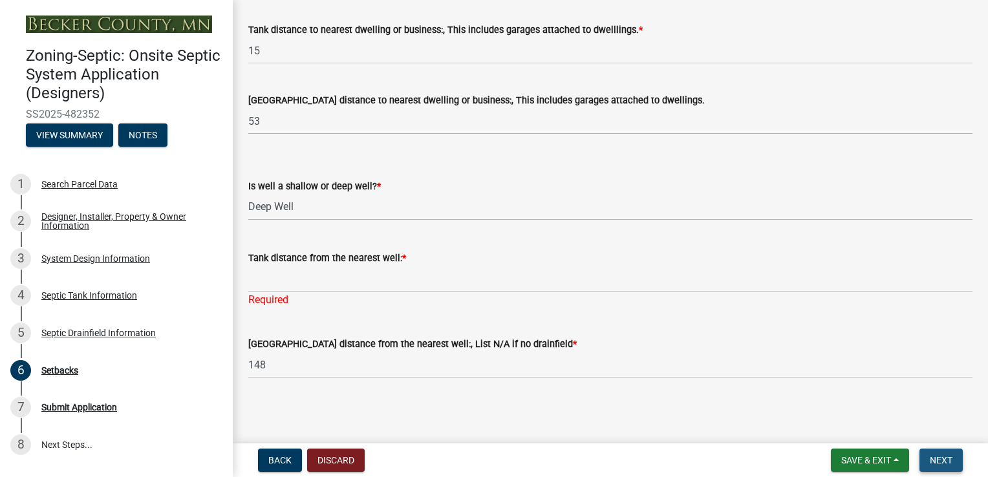
click at [941, 464] on span "Next" at bounding box center [941, 460] width 23 height 10
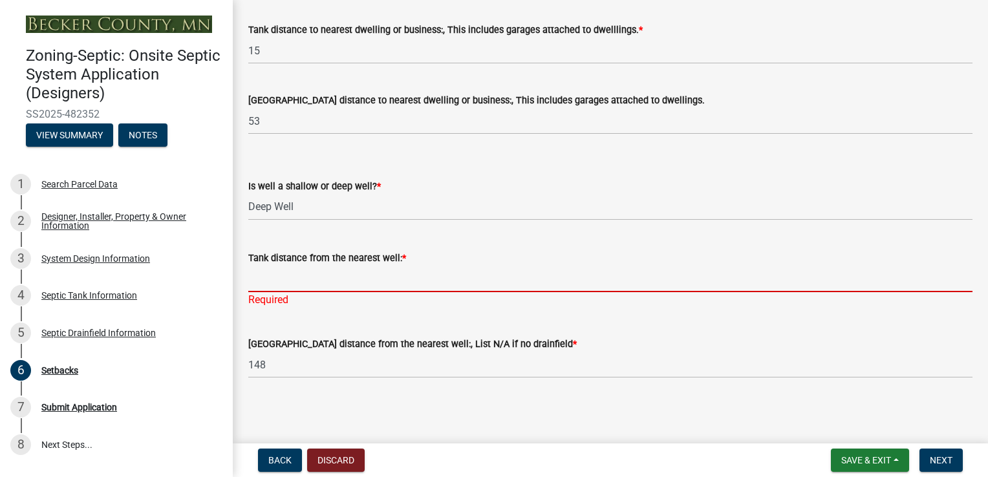
click at [352, 279] on input "Tank distance from the nearest well: *" at bounding box center [610, 279] width 724 height 27
click at [329, 281] on input "Tank distance from the nearest well: *" at bounding box center [610, 279] width 724 height 27
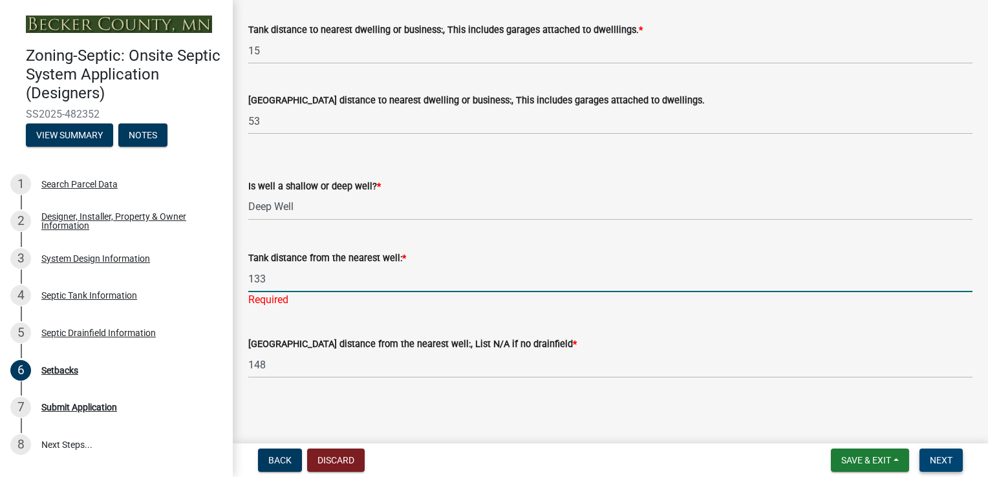
type input "133"
click at [945, 465] on button "Next" at bounding box center [940, 460] width 43 height 23
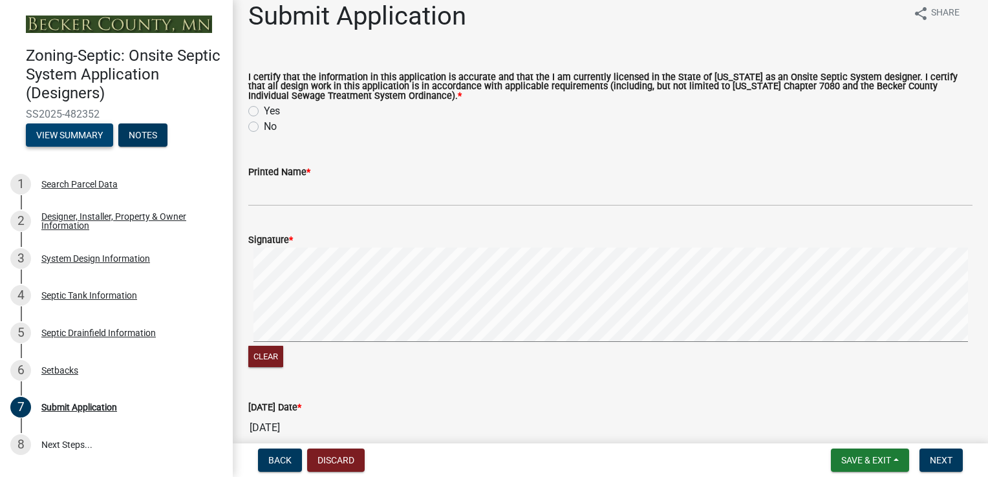
scroll to position [0, 0]
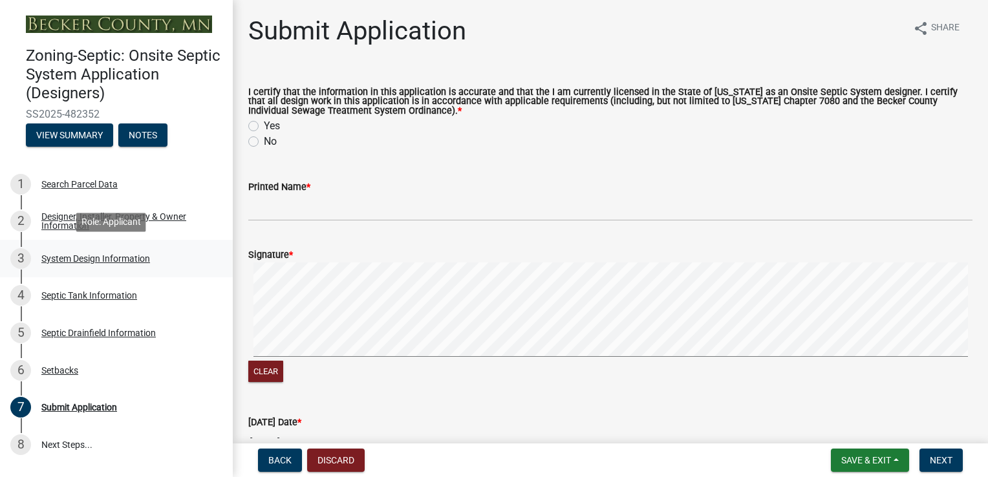
click at [87, 260] on div "System Design Information" at bounding box center [95, 258] width 109 height 9
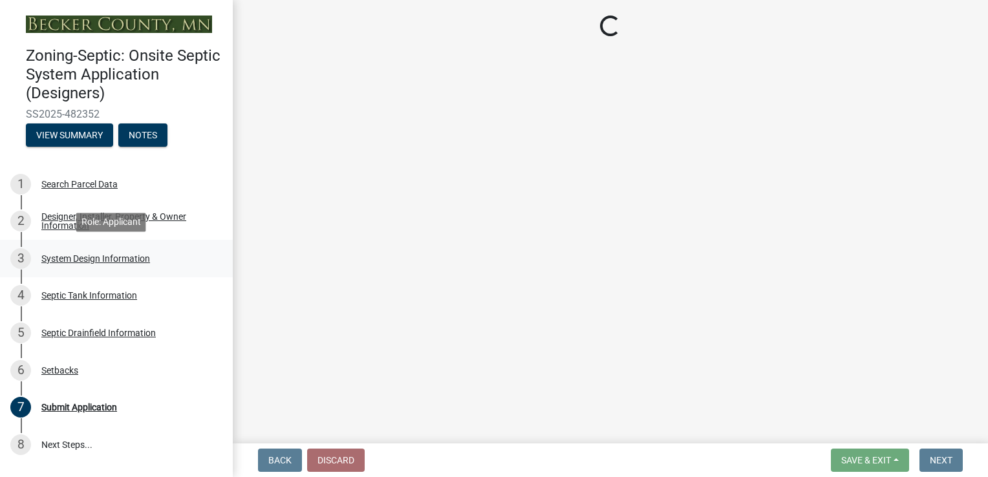
select select "8ba21533-2acf-4cc6-95e5-280e4aabd5a3"
select select "25258e87-3ef9-4f1c-a5f1-75a1d463abfb"
select select "011fbff4-a41d-4a75-9bd8-71c7e6c69e0d"
select select "85fdfef2-2683-4311-b5d5-5505f6411127"
select select "d95a9312-c8a1-4ec7-8581-25dbcf440a1f"
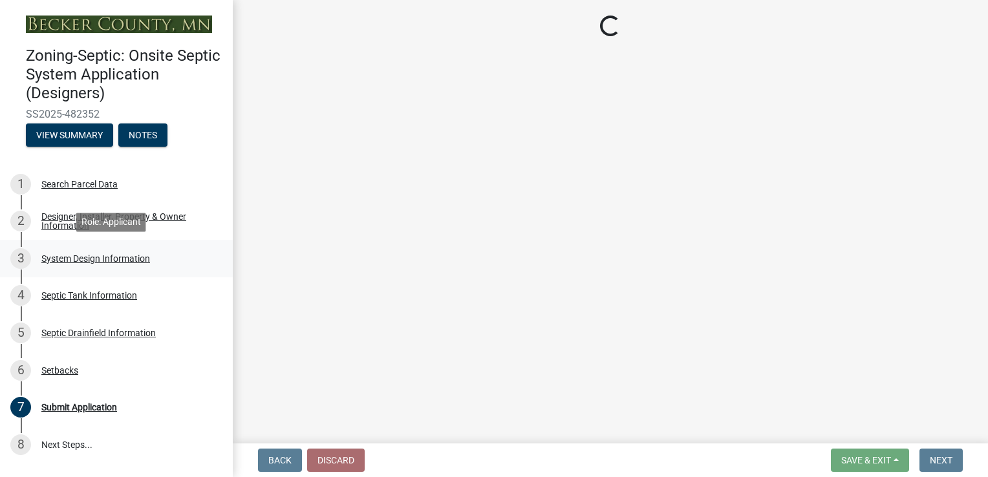
select select "1002d2f5-04ee-41f0-9277-2fadb170a736"
select select "ef698bf5-6172-44c1-9ffb-522c07469aed"
select select "a0c59fcd-b61c-4c3a-90a8-e70849750c47"
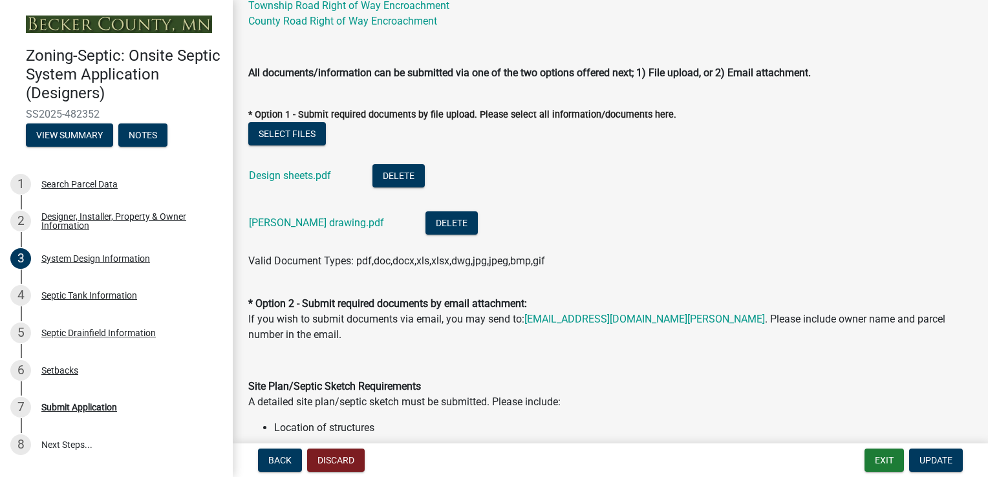
scroll to position [582, 0]
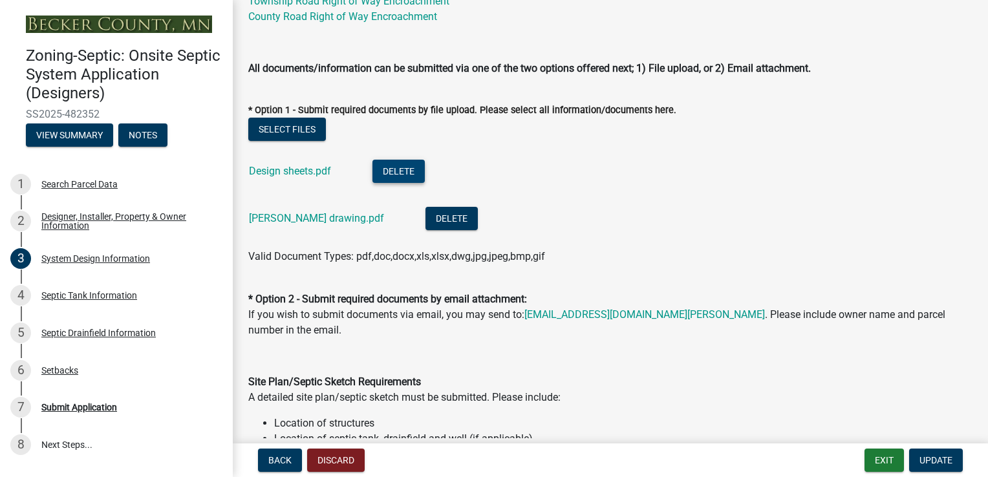
click at [406, 164] on button "Delete" at bounding box center [398, 171] width 52 height 23
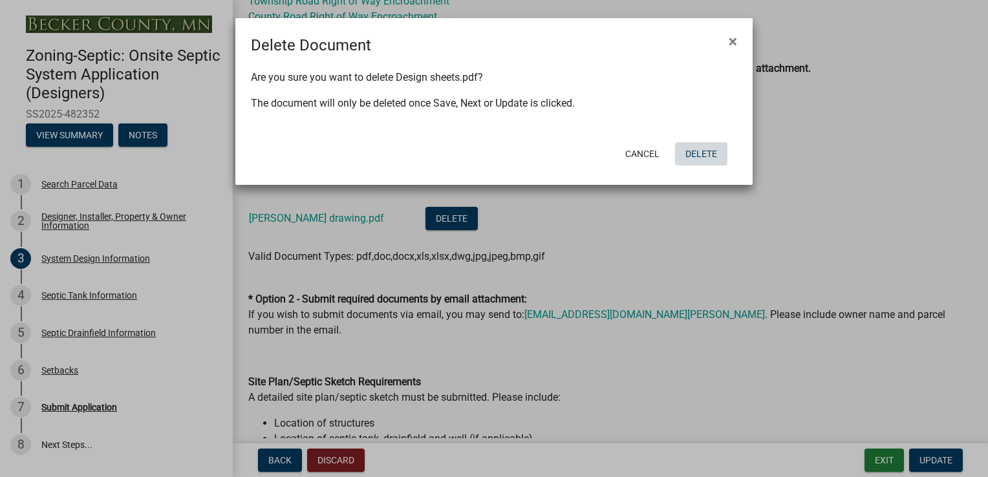
click at [697, 153] on button "Delete" at bounding box center [701, 153] width 52 height 23
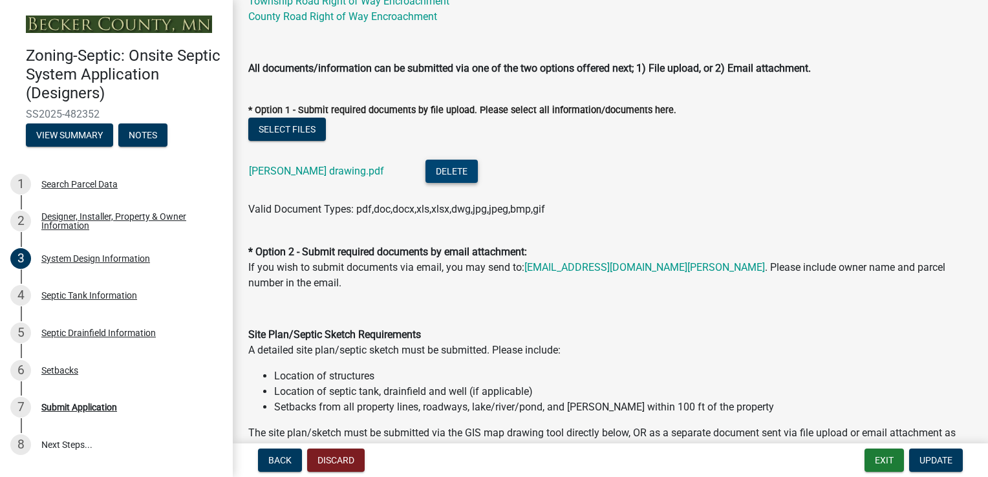
click at [440, 175] on button "Delete" at bounding box center [451, 171] width 52 height 23
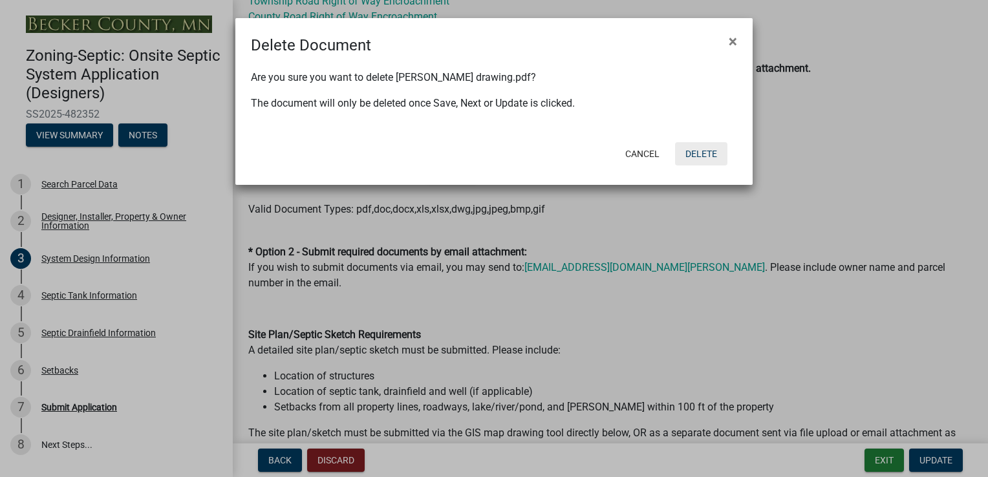
click at [707, 156] on button "Delete" at bounding box center [701, 153] width 52 height 23
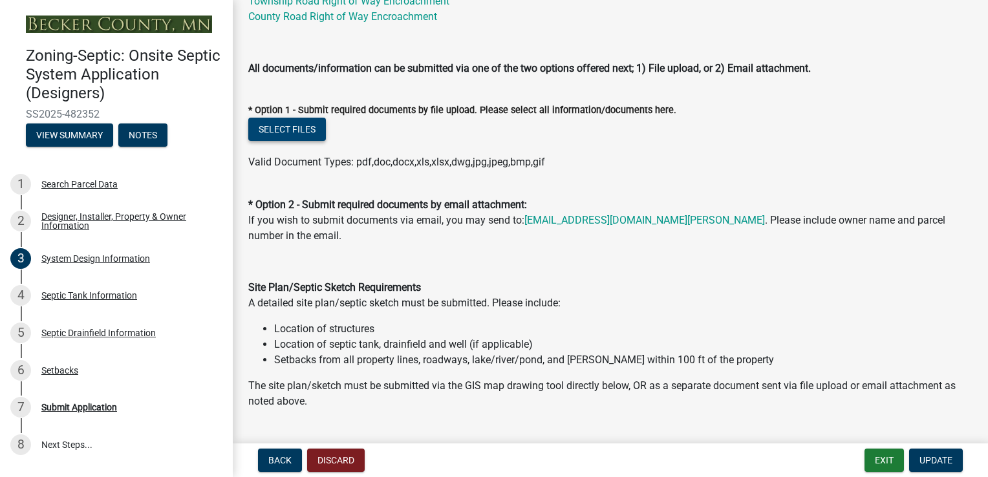
click at [273, 134] on button "Select files" at bounding box center [287, 129] width 78 height 23
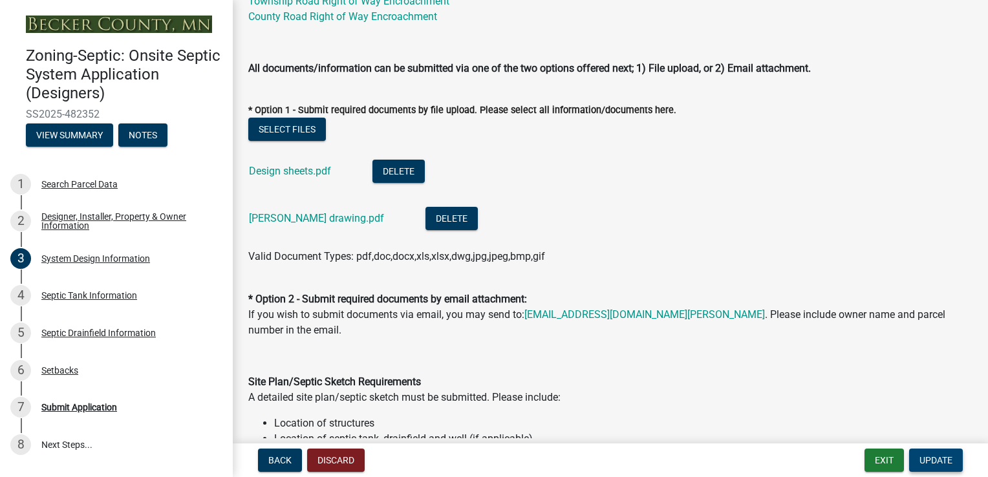
click at [935, 453] on button "Update" at bounding box center [936, 460] width 54 height 23
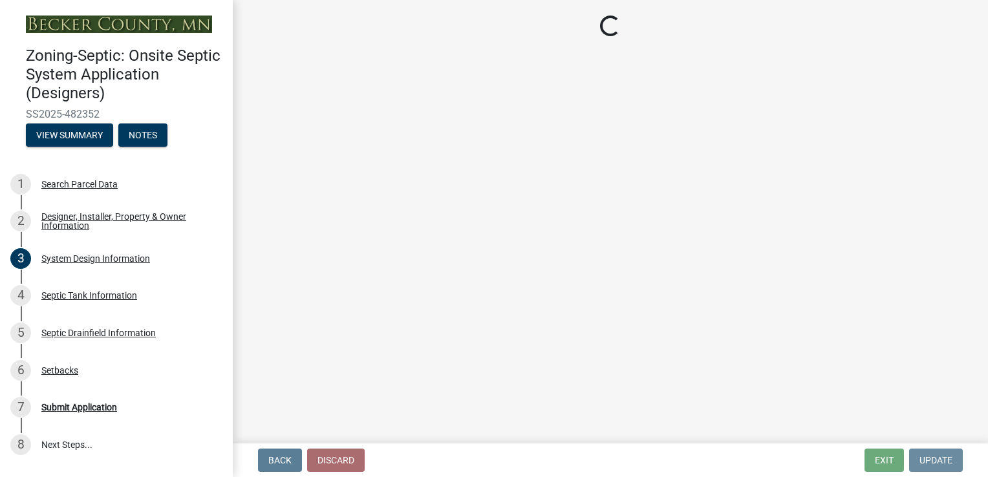
scroll to position [0, 0]
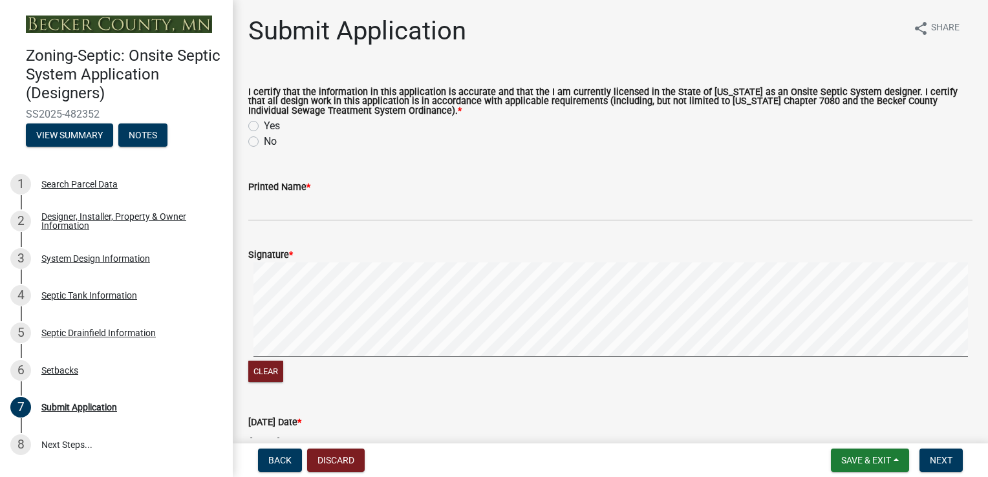
click at [264, 125] on label "Yes" at bounding box center [272, 126] width 16 height 16
click at [264, 125] on input "Yes" at bounding box center [268, 122] width 8 height 8
radio input "true"
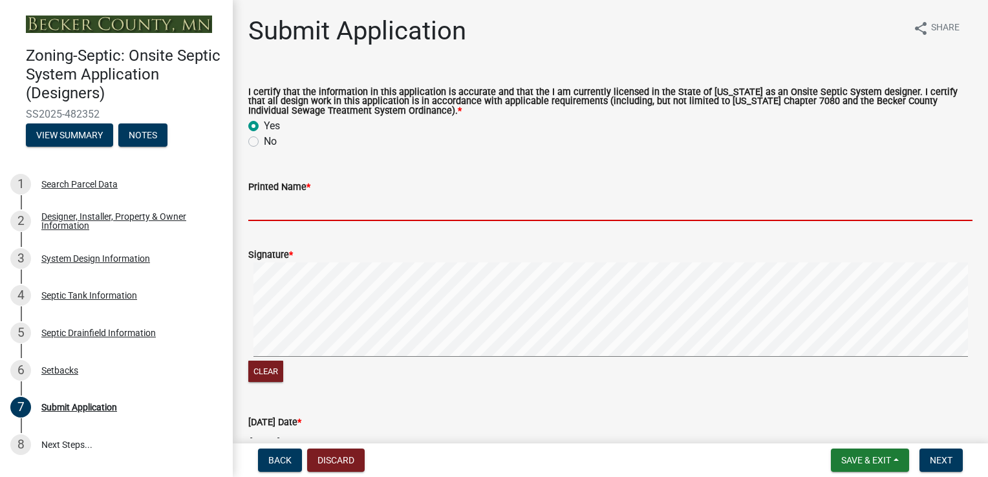
click at [292, 207] on input "Printed Name *" at bounding box center [610, 208] width 724 height 27
type input "[PERSON_NAME]"
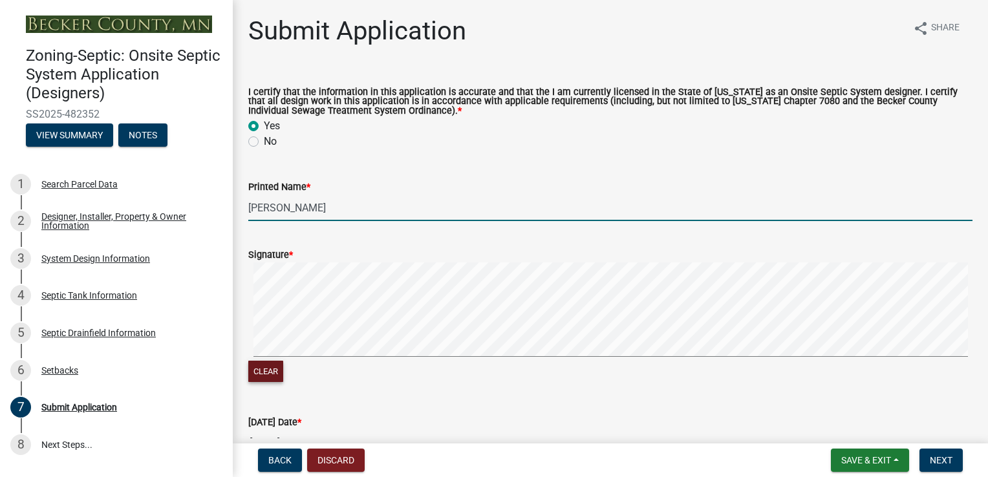
click at [269, 368] on button "Clear" at bounding box center [265, 371] width 35 height 21
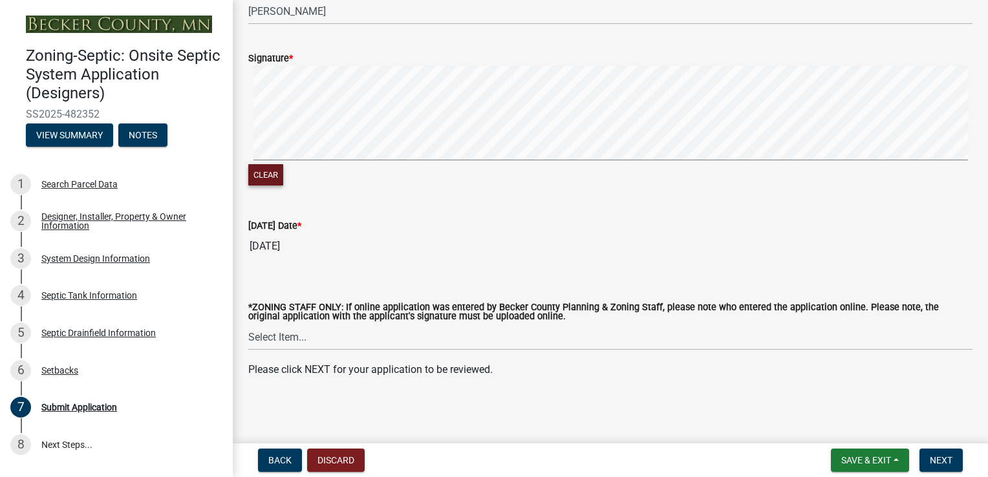
scroll to position [197, 0]
click at [930, 460] on span "Next" at bounding box center [941, 460] width 23 height 10
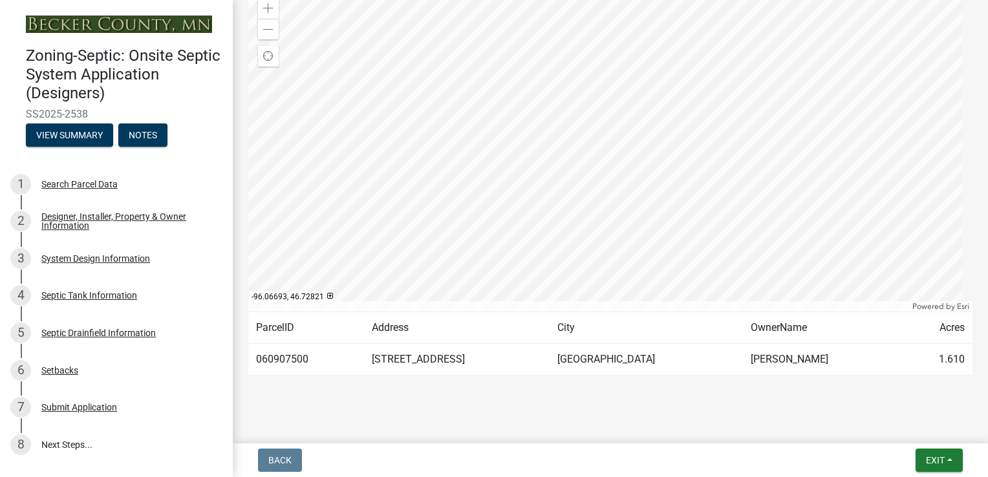
scroll to position [220, 0]
